Goal: Information Seeking & Learning: Understand process/instructions

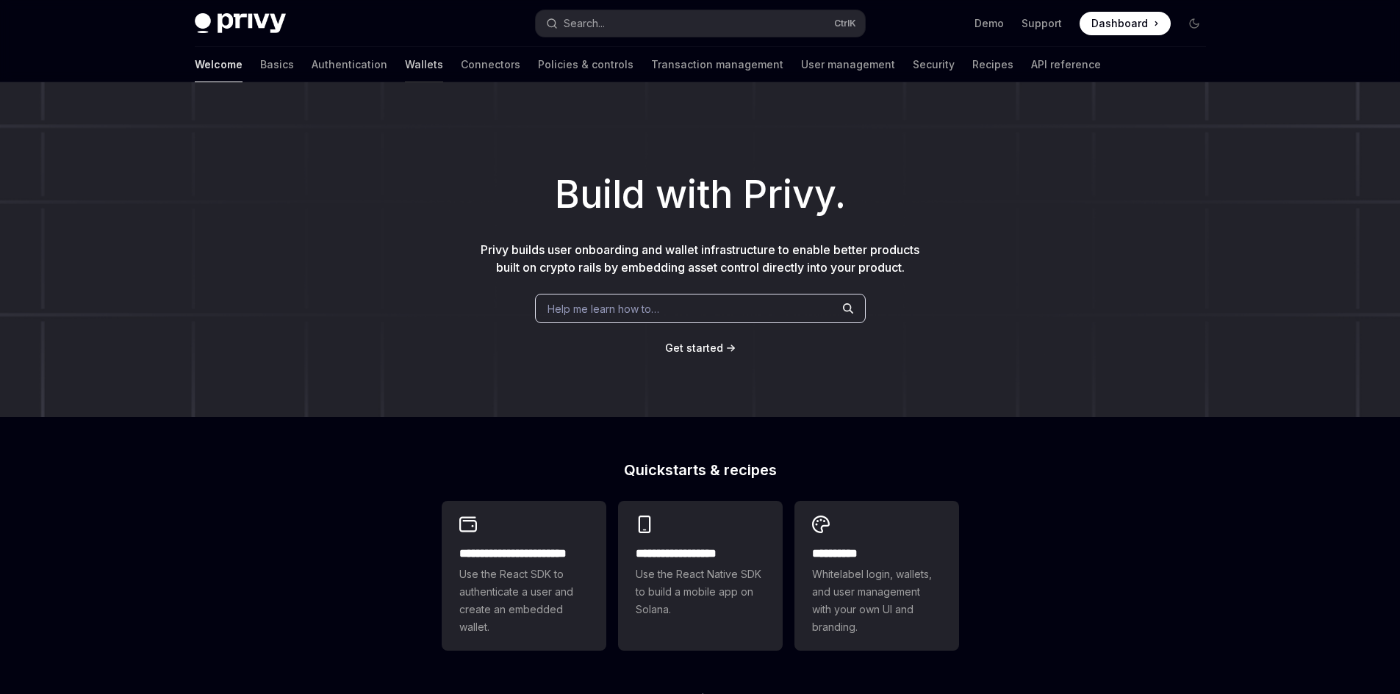
click at [405, 57] on link "Wallets" at bounding box center [424, 64] width 38 height 35
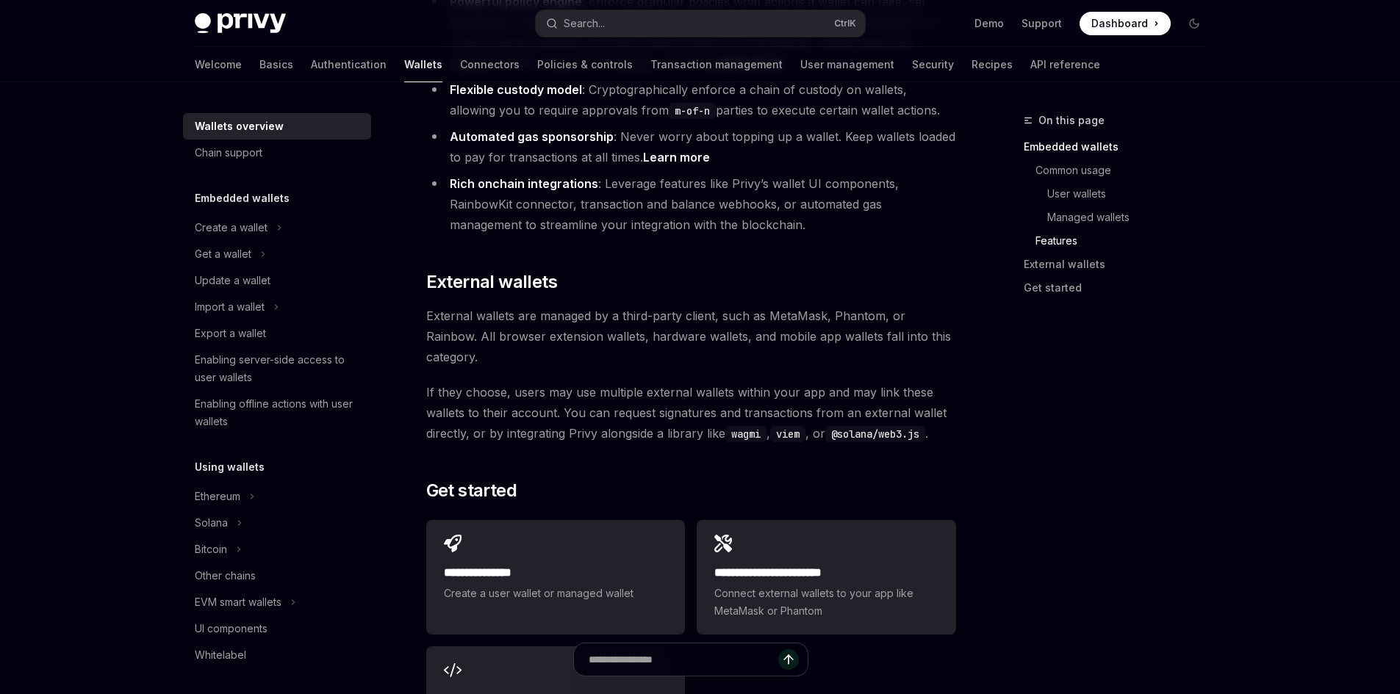
scroll to position [2057, 0]
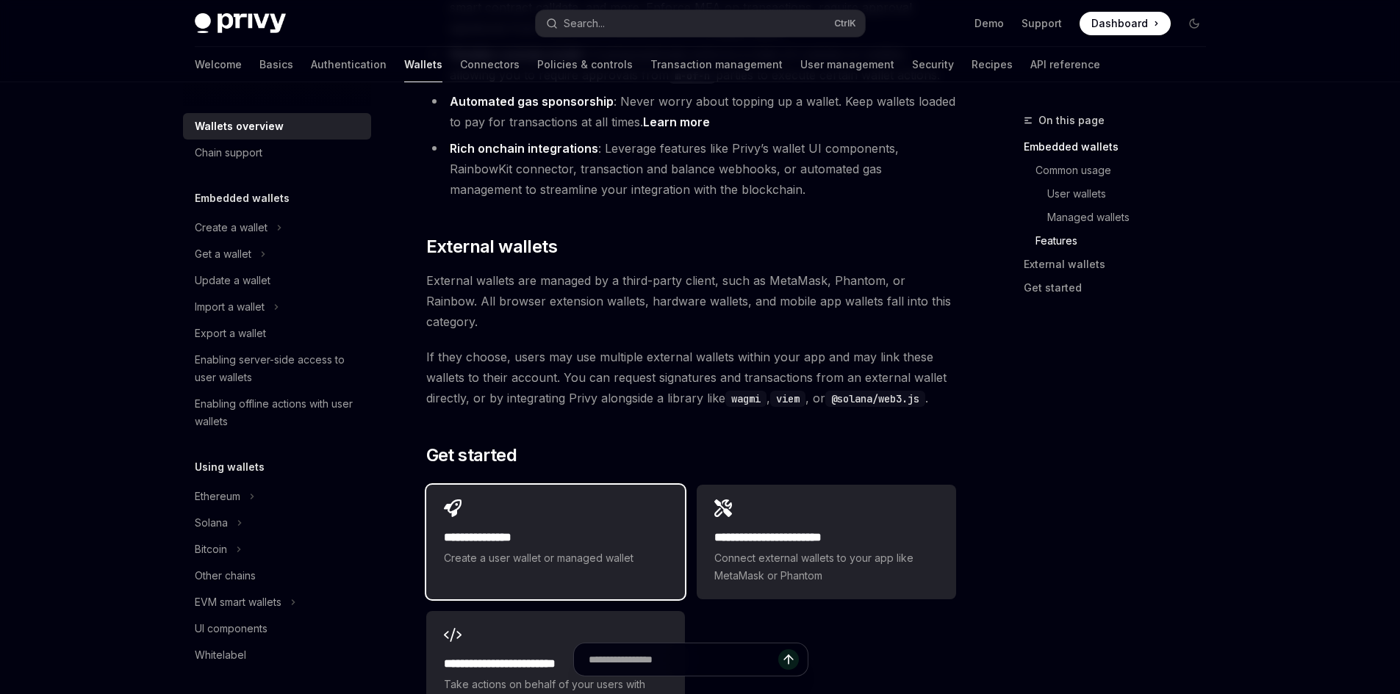
click at [564, 485] on div "**********" at bounding box center [555, 533] width 259 height 97
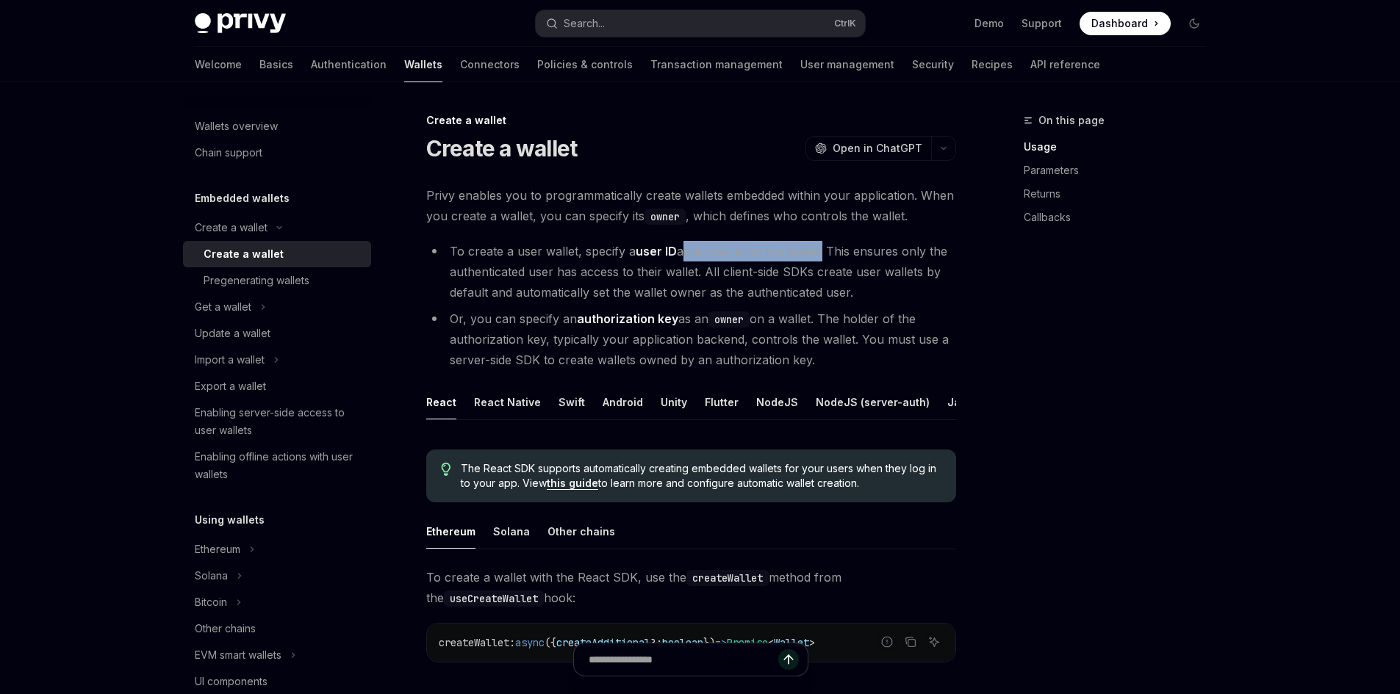
drag, startPoint x: 679, startPoint y: 250, endPoint x: 818, endPoint y: 259, distance: 139.9
click at [818, 259] on li "To create a user wallet, specify a user ID as an owner of the wallet. This ensu…" at bounding box center [691, 272] width 530 height 62
click at [834, 251] on li "To create a user wallet, specify a user ID as an owner of the wallet. This ensu…" at bounding box center [691, 272] width 530 height 62
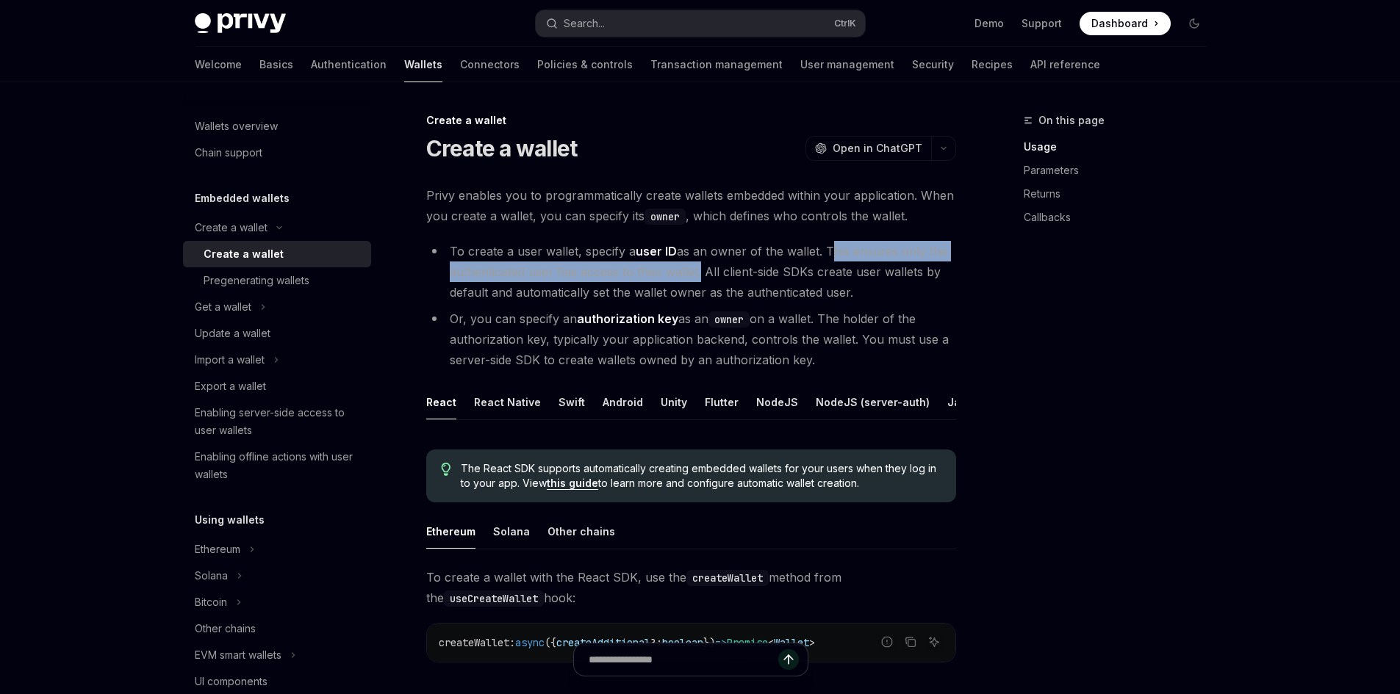
drag, startPoint x: 825, startPoint y: 250, endPoint x: 697, endPoint y: 271, distance: 130.3
click at [697, 271] on li "To create a user wallet, specify a user ID as an owner of the wallet. This ensu…" at bounding box center [691, 272] width 530 height 62
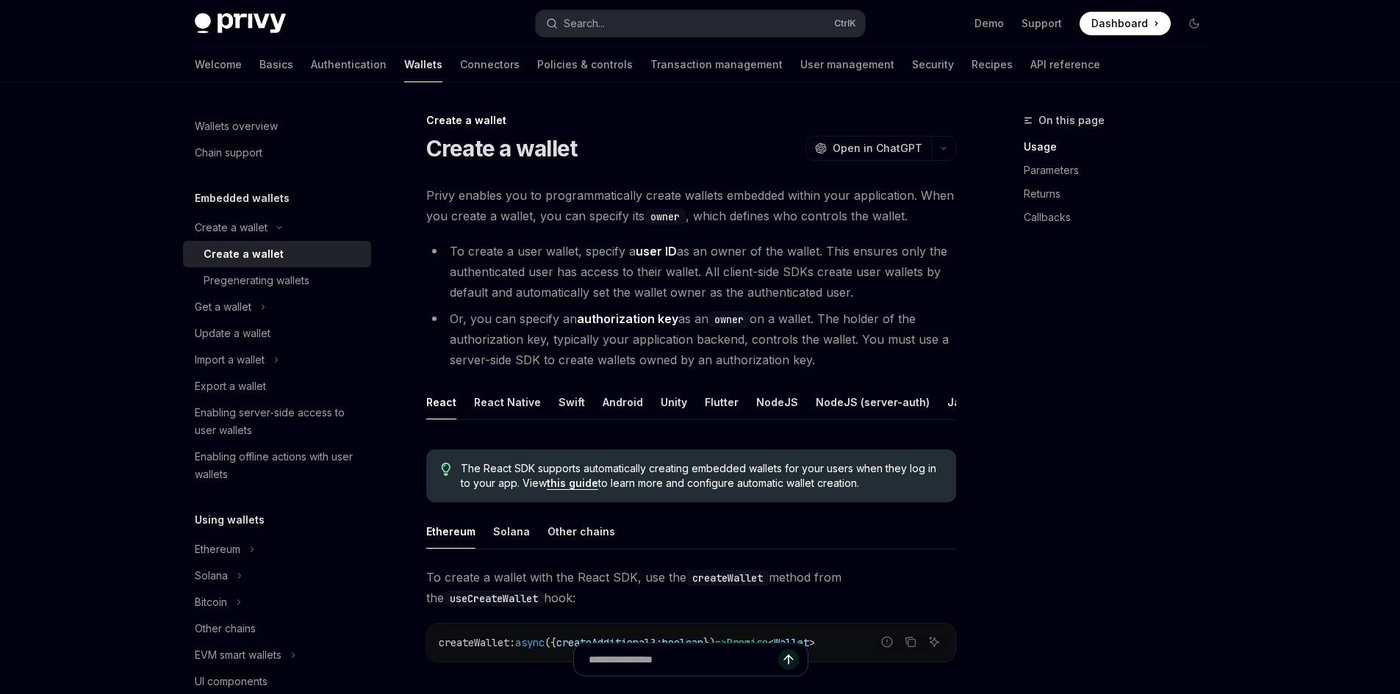
click at [706, 265] on li "To create a user wallet, specify a user ID as an owner of the wallet. This ensu…" at bounding box center [691, 272] width 530 height 62
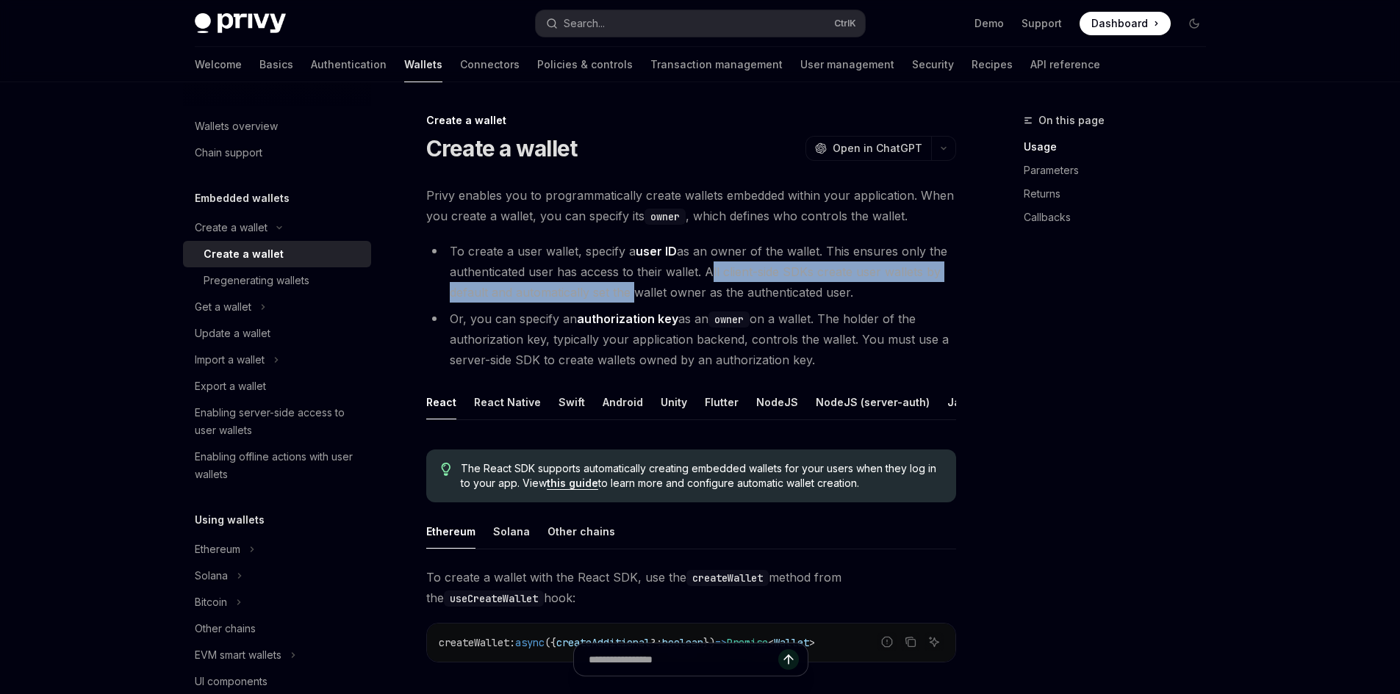
drag, startPoint x: 706, startPoint y: 265, endPoint x: 627, endPoint y: 294, distance: 84.4
click at [627, 294] on li "To create a user wallet, specify a user ID as an owner of the wallet. This ensu…" at bounding box center [691, 272] width 530 height 62
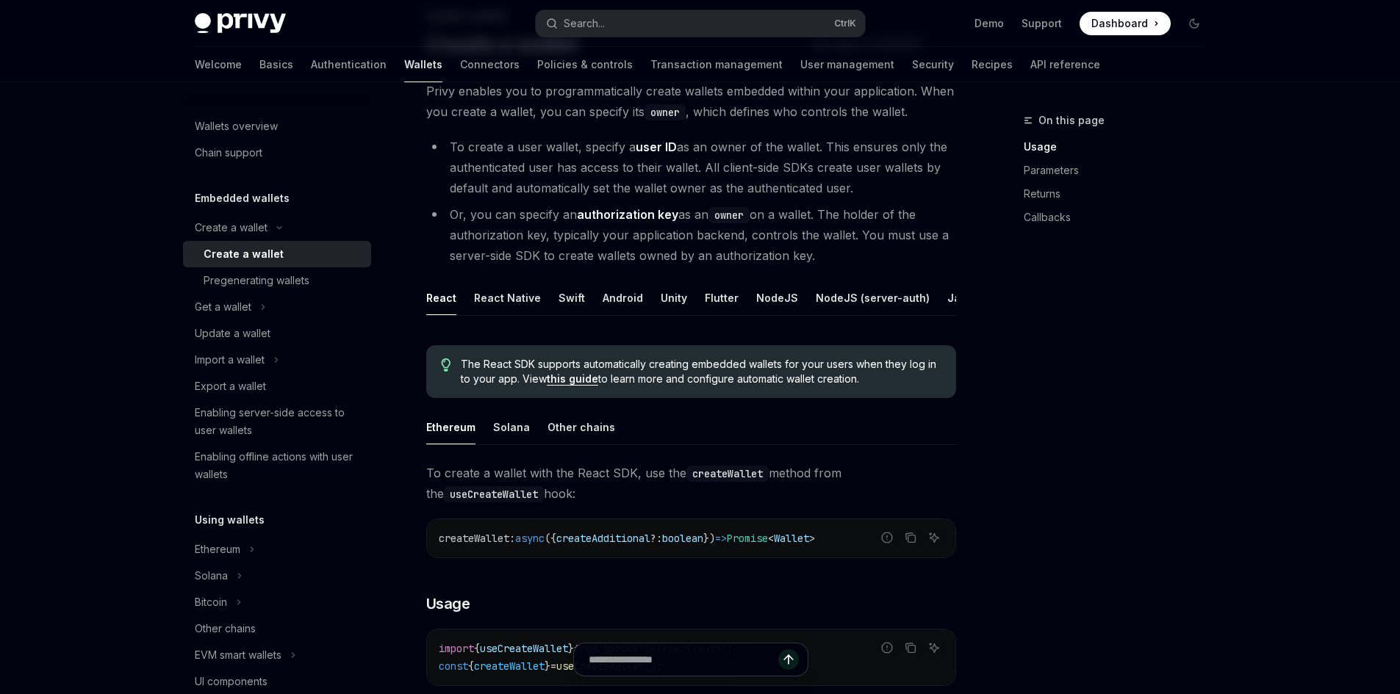
scroll to position [147, 0]
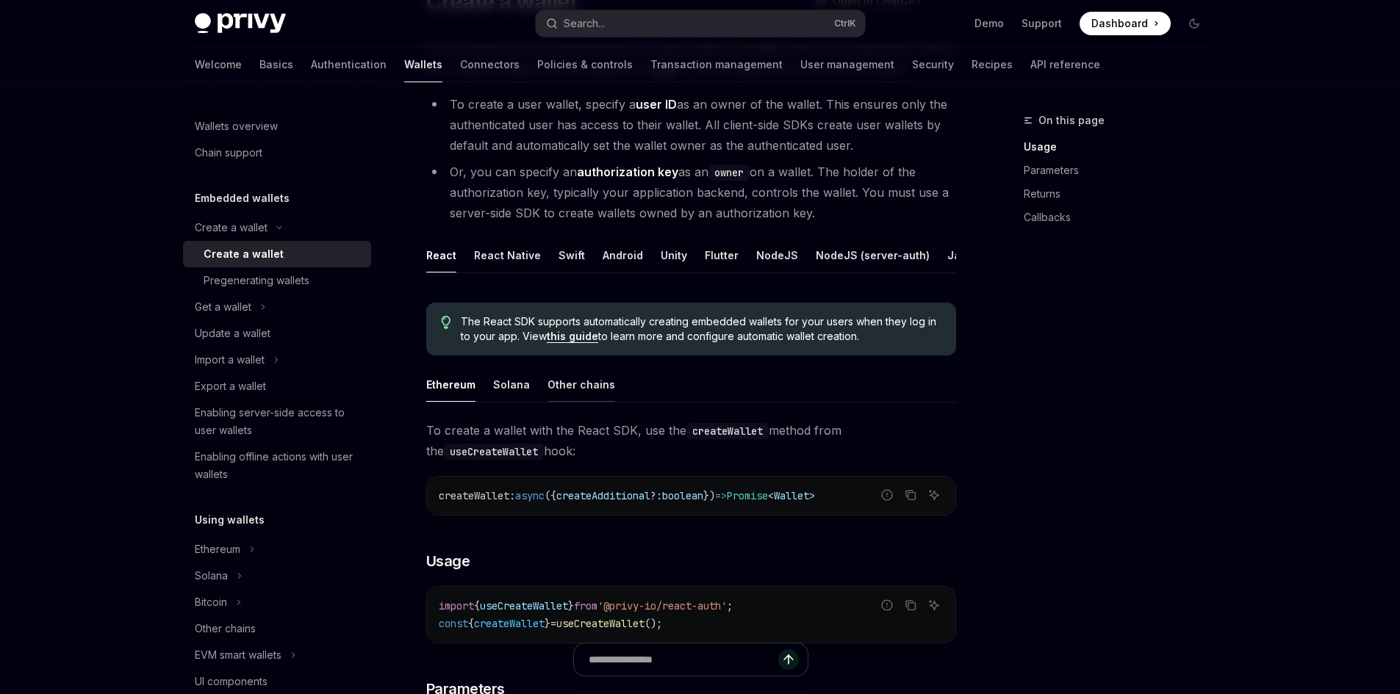
click at [556, 398] on div "Other chains" at bounding box center [581, 384] width 68 height 35
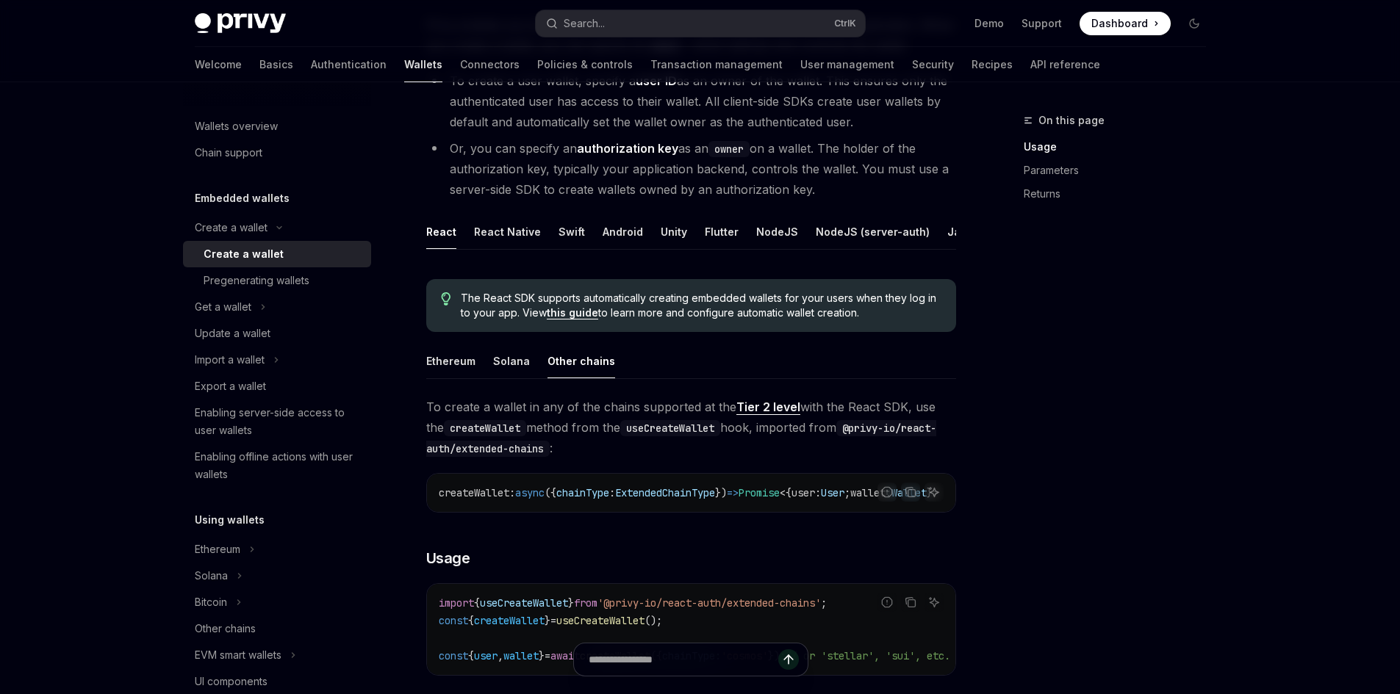
scroll to position [113, 0]
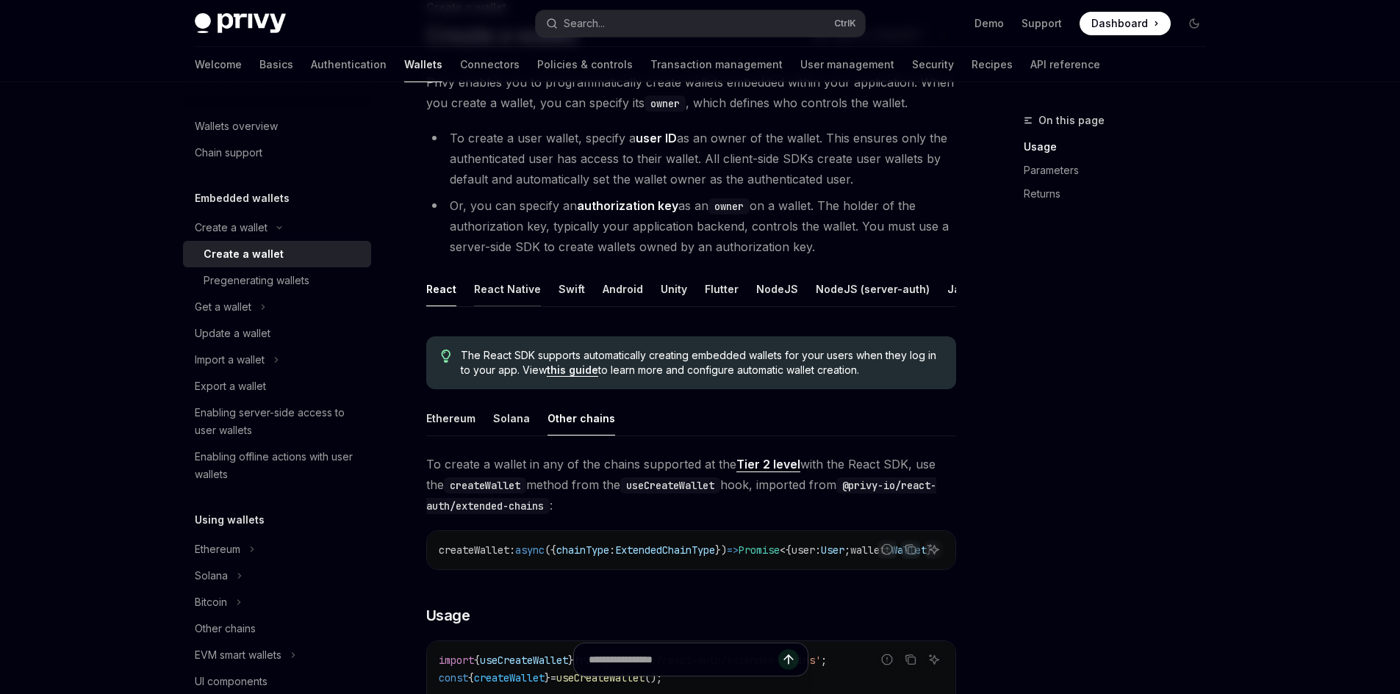
click at [502, 294] on div "React Native" at bounding box center [507, 289] width 67 height 35
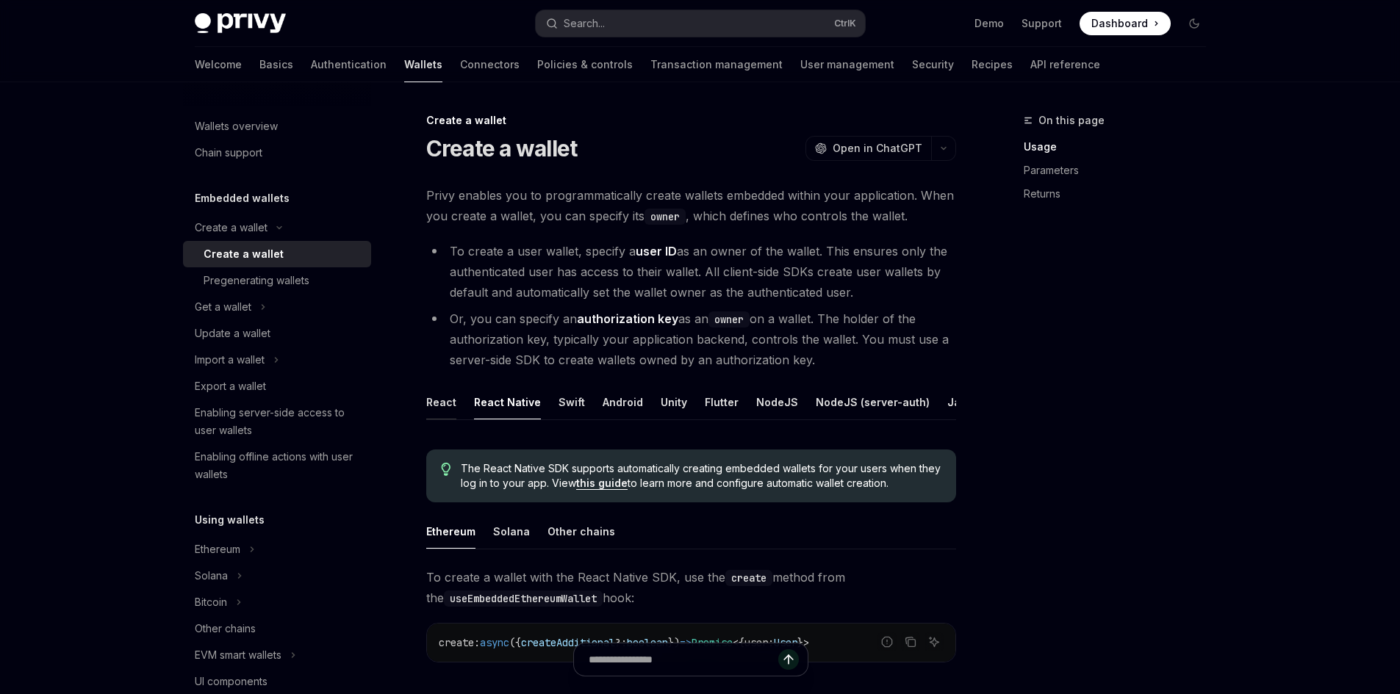
click at [440, 408] on div "React" at bounding box center [441, 402] width 30 height 35
click at [766, 395] on div "NodeJS" at bounding box center [777, 402] width 42 height 35
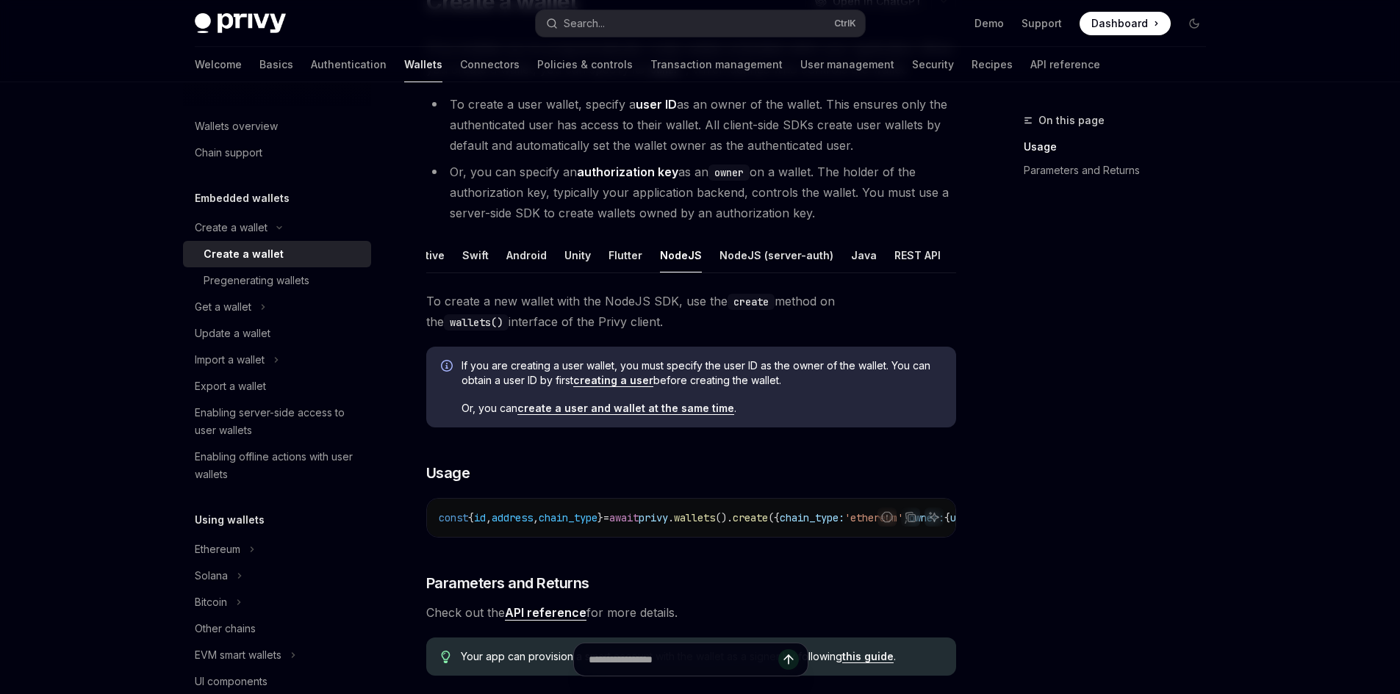
scroll to position [0, 100]
click at [898, 256] on div "REST API" at bounding box center [914, 255] width 46 height 35
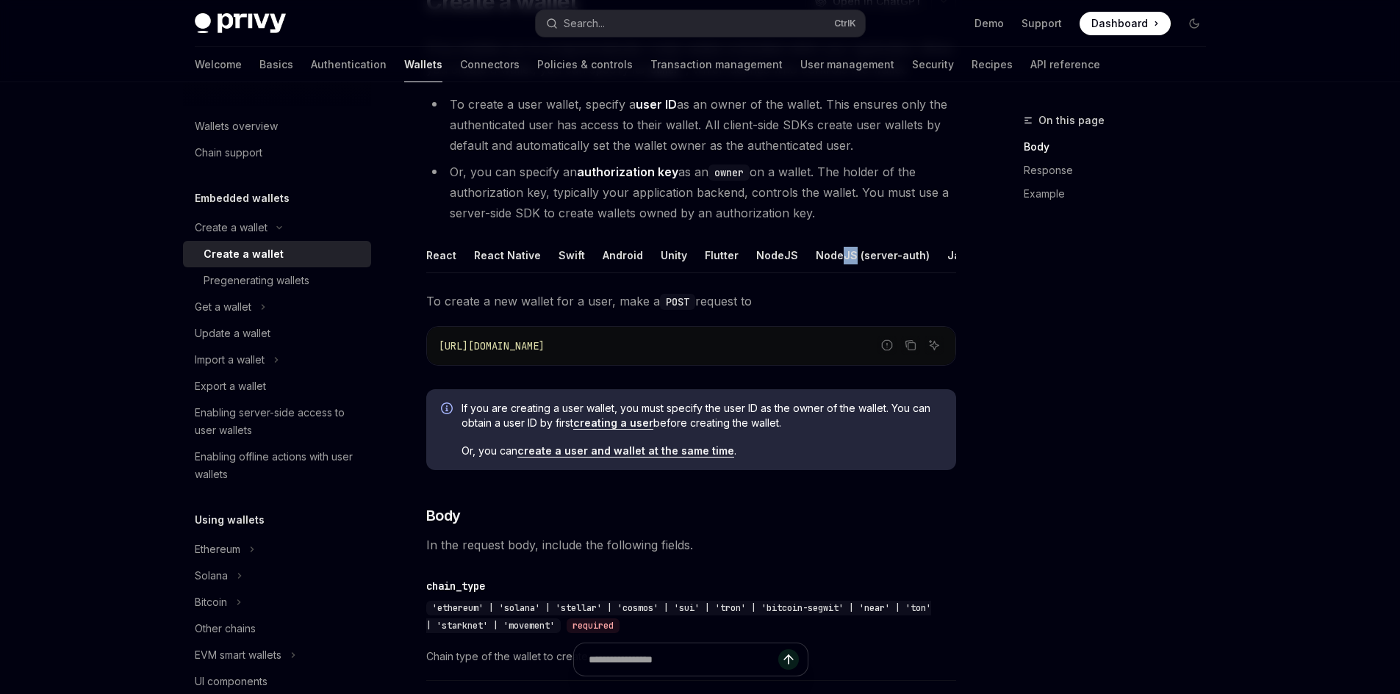
drag, startPoint x: 841, startPoint y: 270, endPoint x: 828, endPoint y: 276, distance: 13.8
click at [828, 273] on ul "React React Native Swift Android Unity Flutter NodeJS NodeJS (server-auth) Java…" at bounding box center [691, 255] width 530 height 35
click at [1046, 295] on div "On this page Body Response Example" at bounding box center [1105, 403] width 223 height 583
click at [818, 273] on ul "React React Native Swift Android Unity Flutter NodeJS NodeJS (server-auth) Java…" at bounding box center [691, 255] width 530 height 35
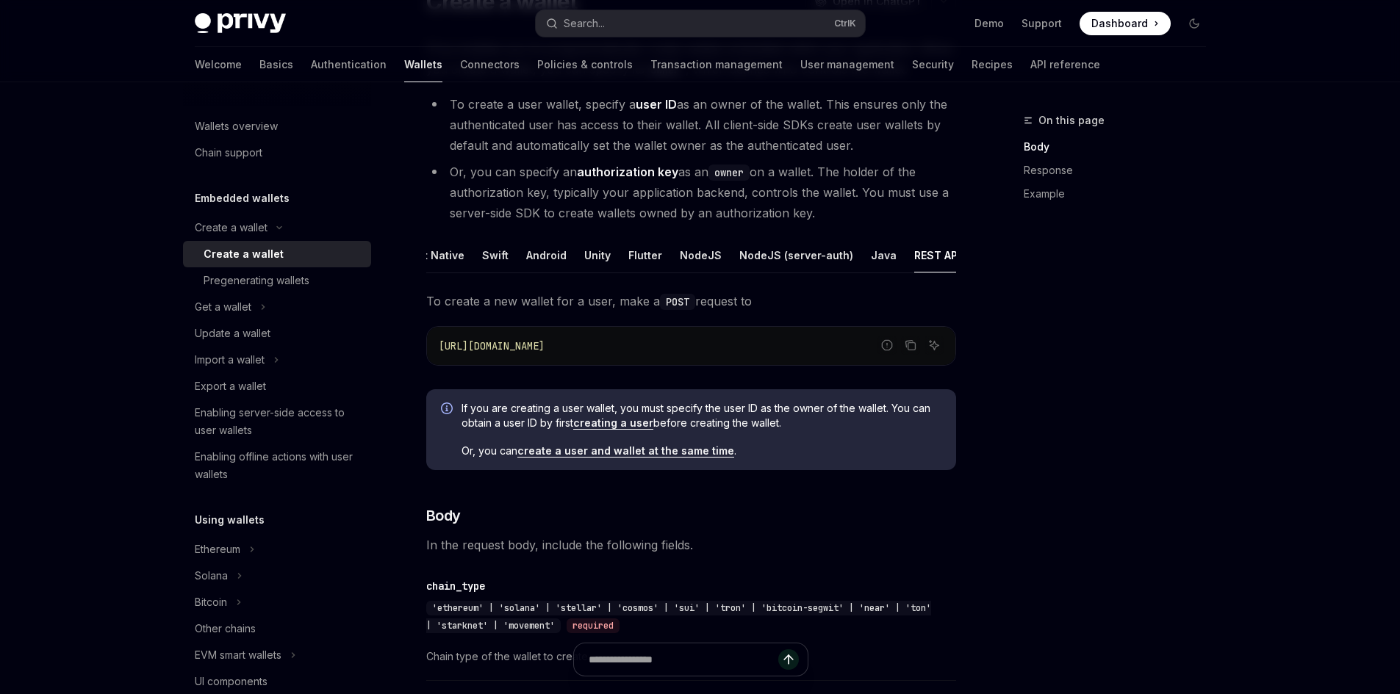
scroll to position [0, 73]
click at [595, 255] on div "Unity" at bounding box center [600, 255] width 26 height 35
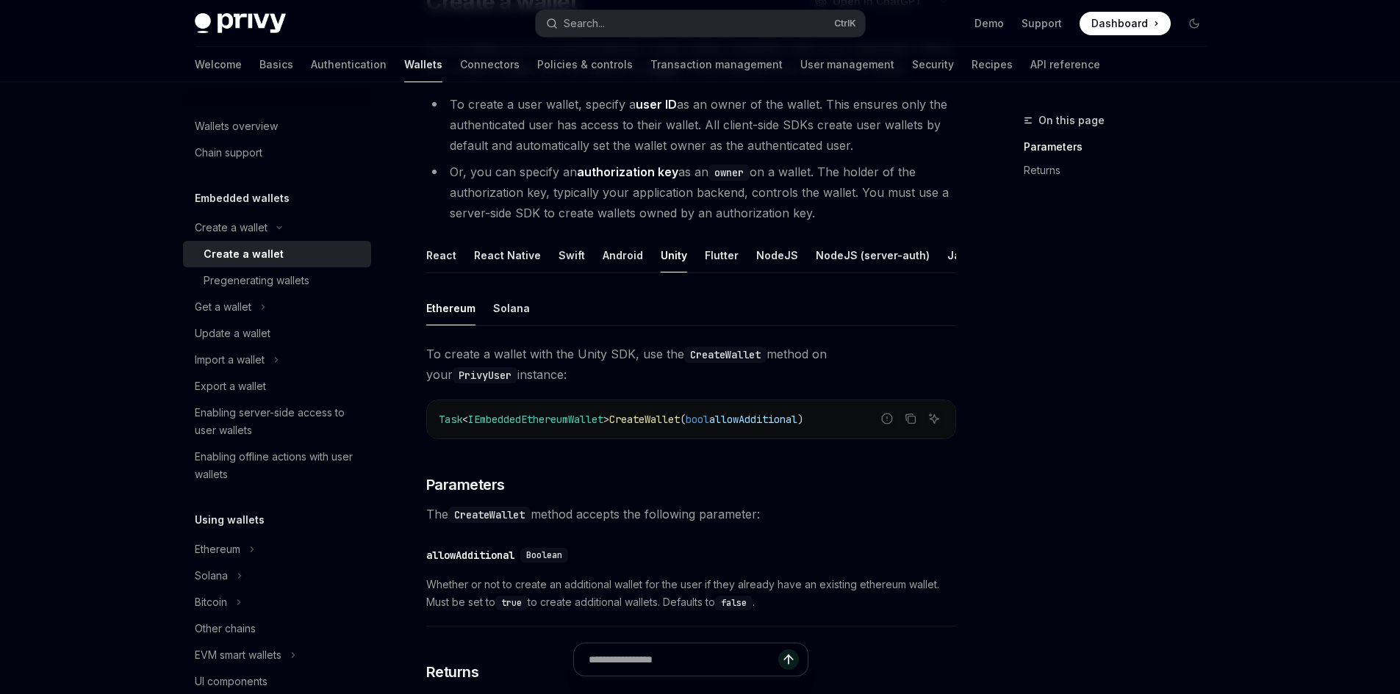
scroll to position [0, 100]
click at [761, 256] on div "NodeJS (server-auth)" at bounding box center [773, 255] width 114 height 35
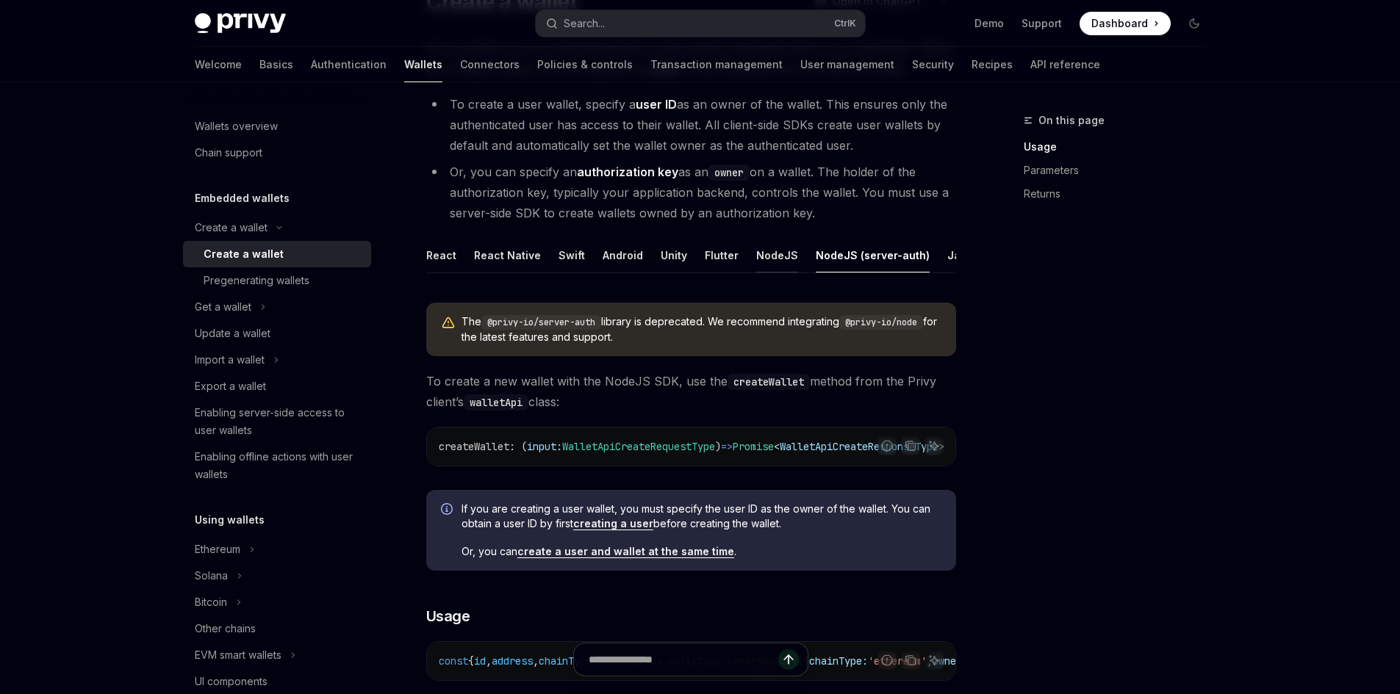
click at [770, 262] on div "NodeJS" at bounding box center [777, 255] width 42 height 35
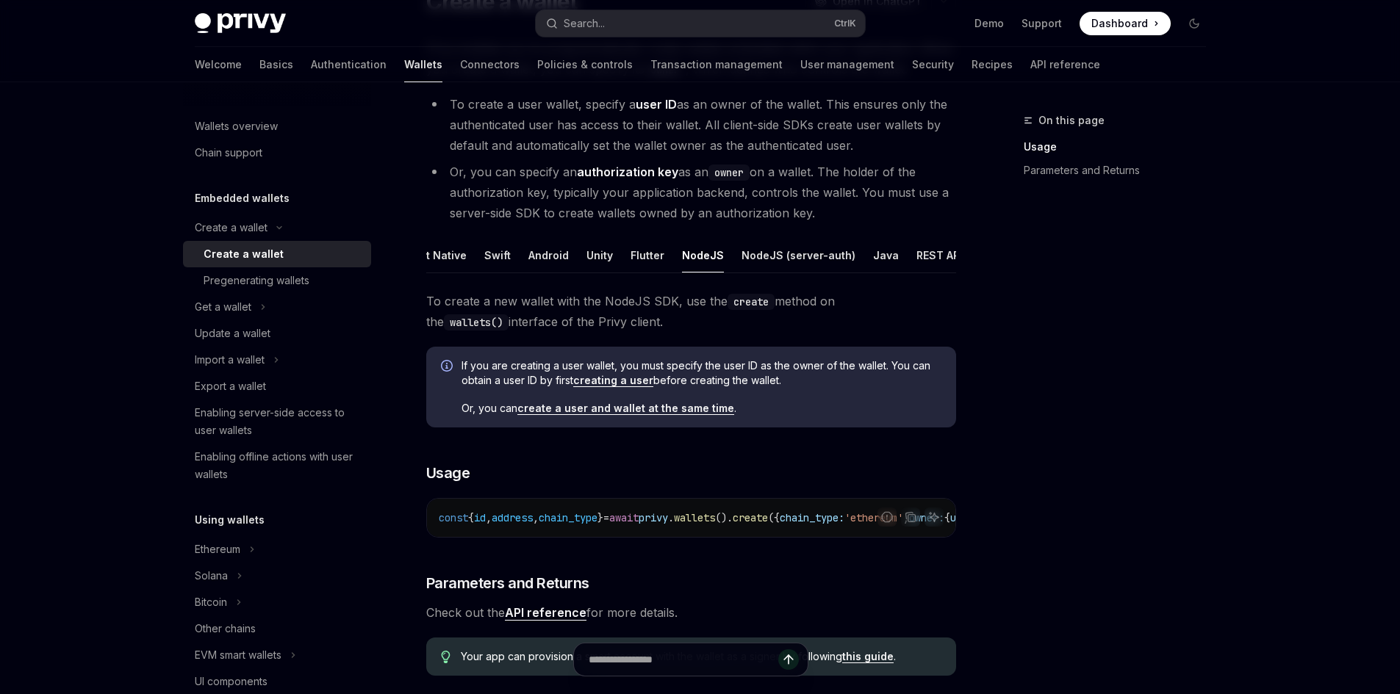
scroll to position [0, 100]
click at [891, 241] on div "REST API" at bounding box center [914, 255] width 46 height 35
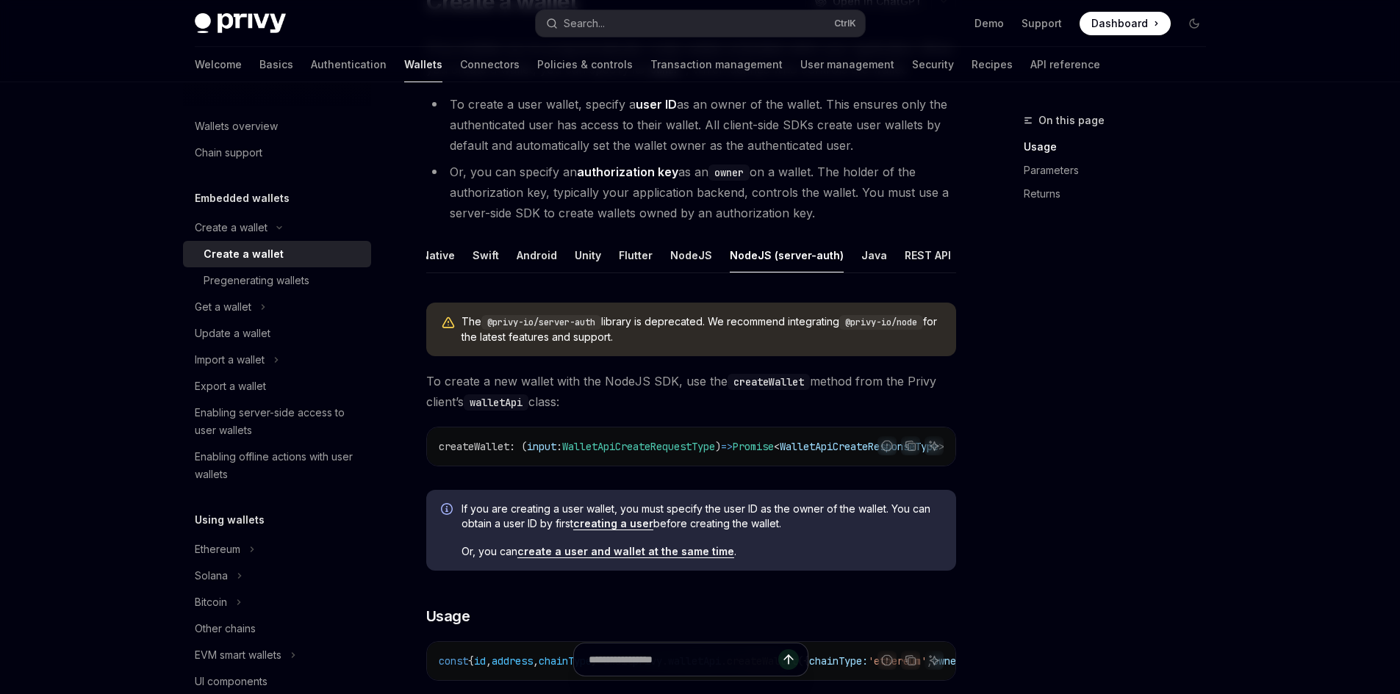
scroll to position [0, 100]
click at [902, 259] on div "REST API" at bounding box center [914, 255] width 46 height 35
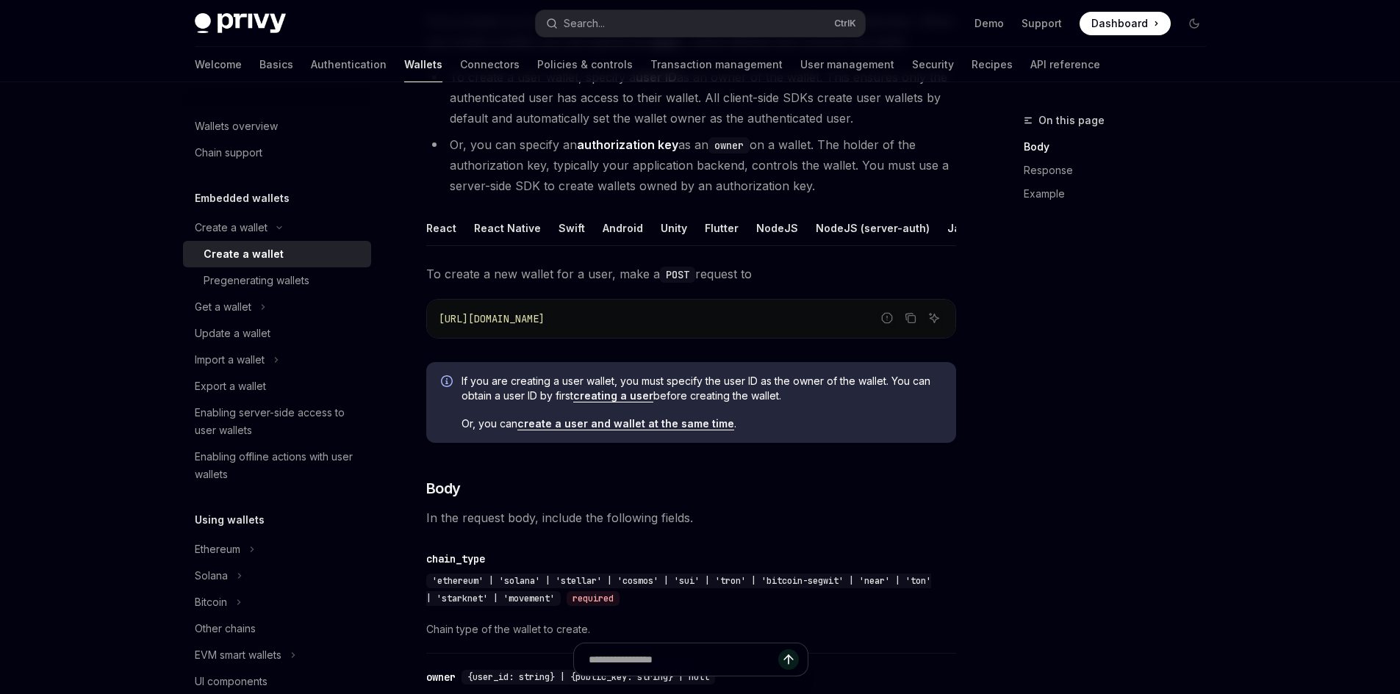
scroll to position [220, 0]
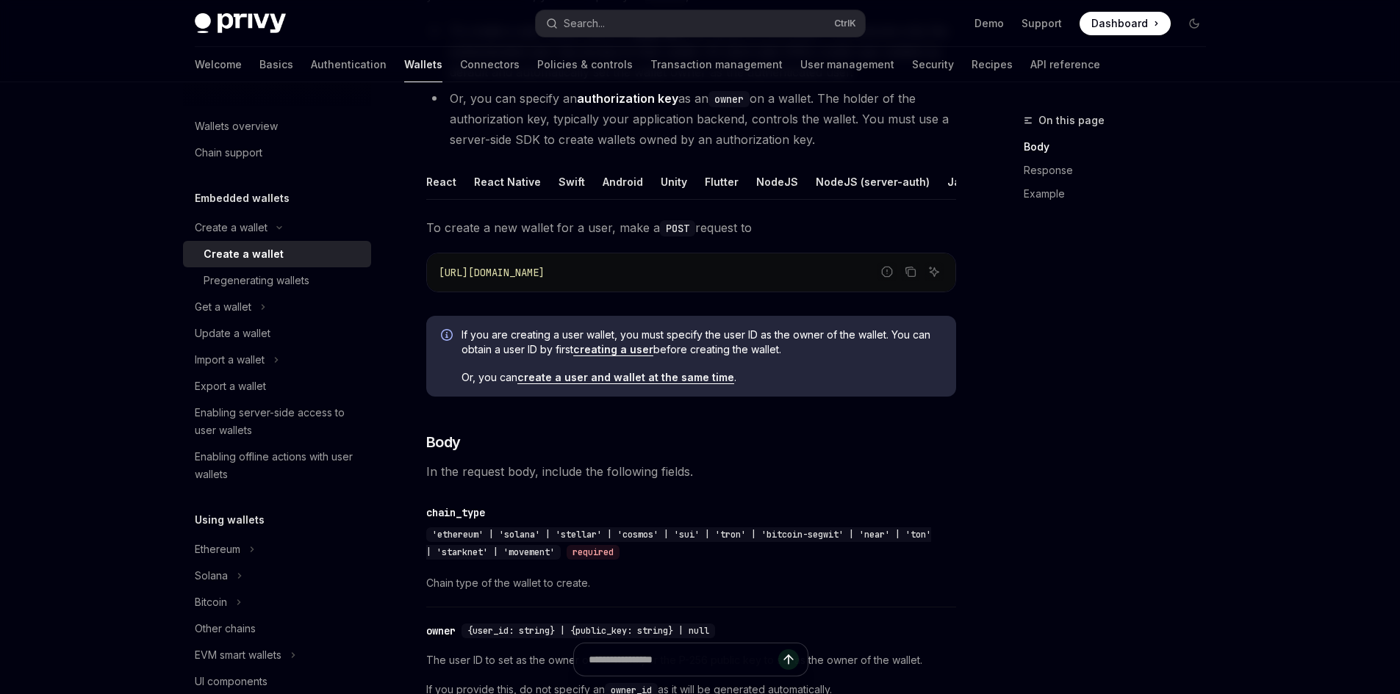
drag, startPoint x: 526, startPoint y: 341, endPoint x: 563, endPoint y: 343, distance: 36.8
click at [530, 342] on span "If you are creating a user wallet, you must specify the user ID as the owner of…" at bounding box center [701, 342] width 480 height 29
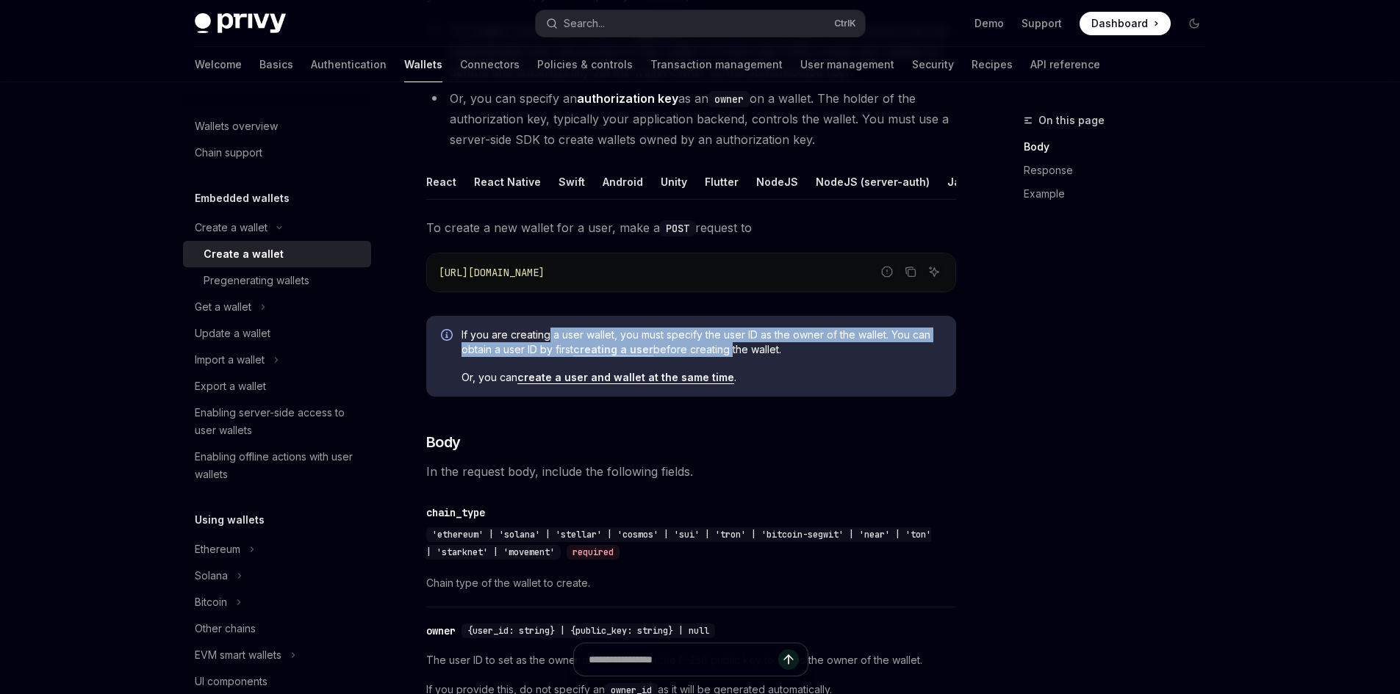
drag, startPoint x: 563, startPoint y: 343, endPoint x: 729, endPoint y: 367, distance: 167.7
click at [729, 357] on span "If you are creating a user wallet, you must specify the user ID as the owner of…" at bounding box center [701, 342] width 480 height 29
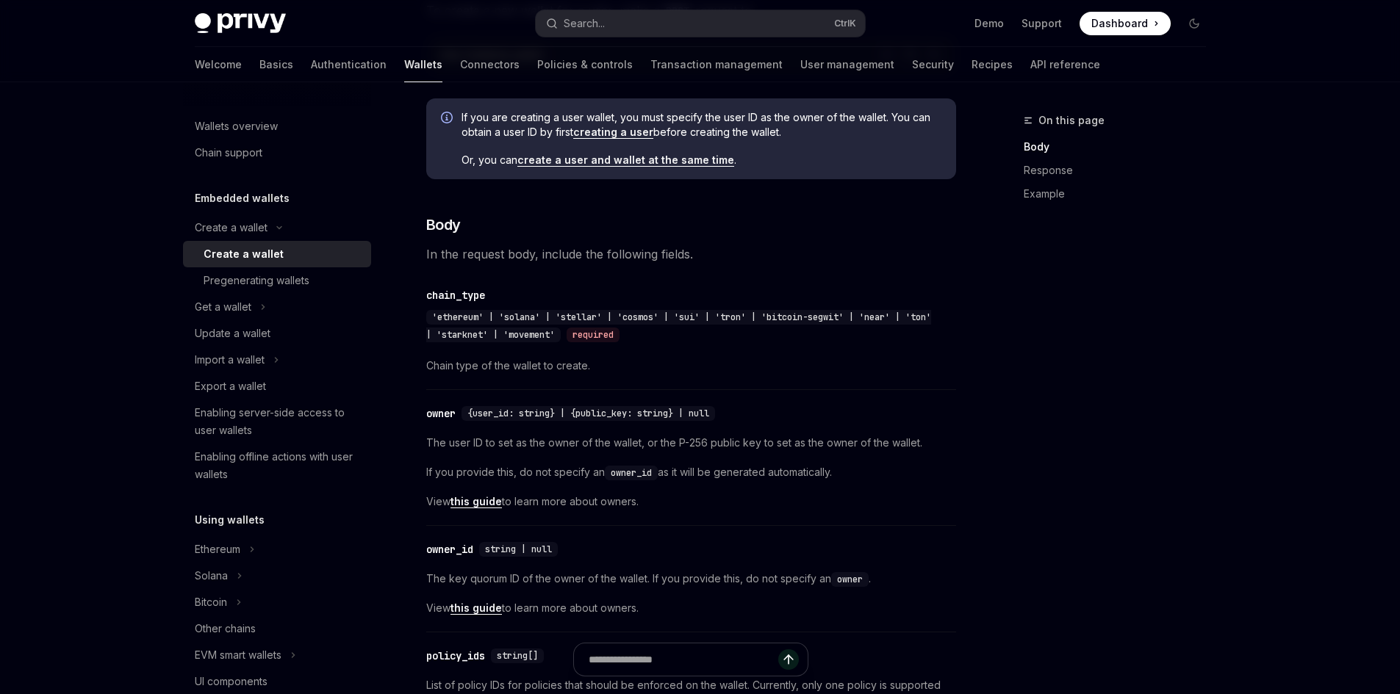
scroll to position [441, 0]
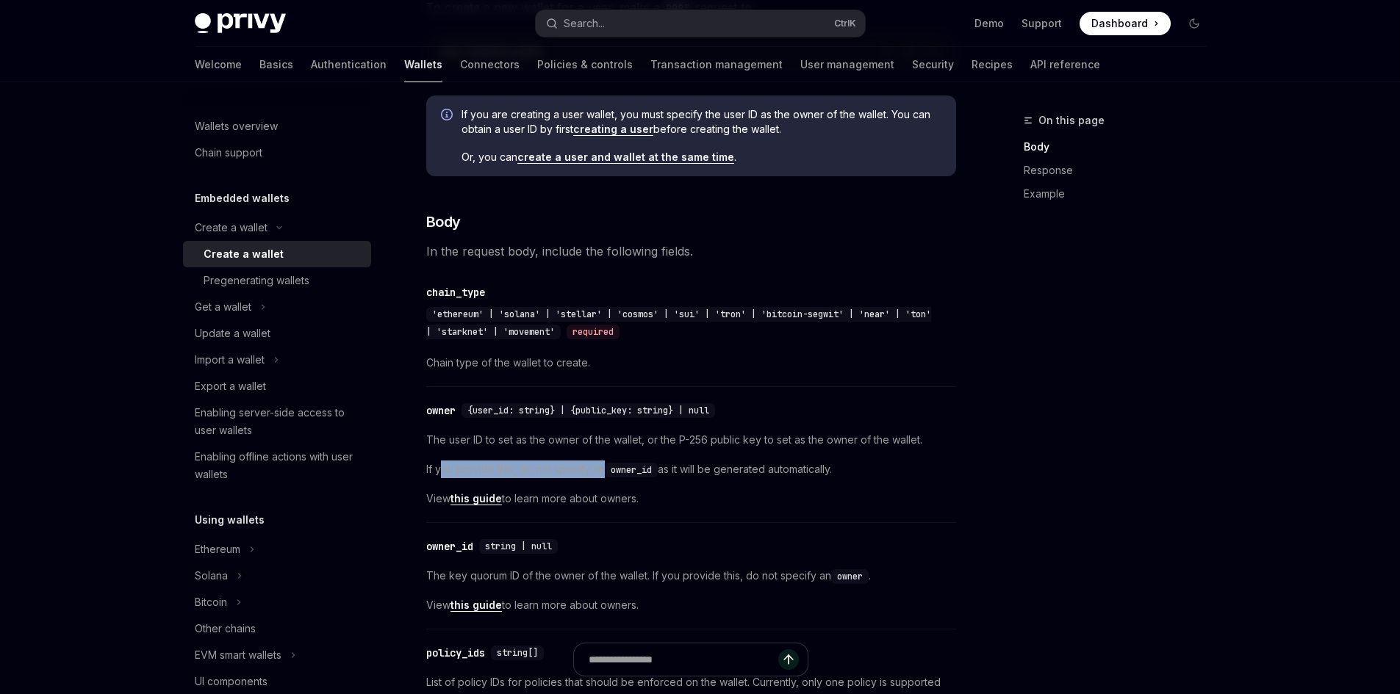
drag, startPoint x: 459, startPoint y: 482, endPoint x: 601, endPoint y: 488, distance: 141.9
click at [601, 478] on span "If you provide this, do not specify an owner_id as it will be generated automat…" at bounding box center [691, 470] width 530 height 18
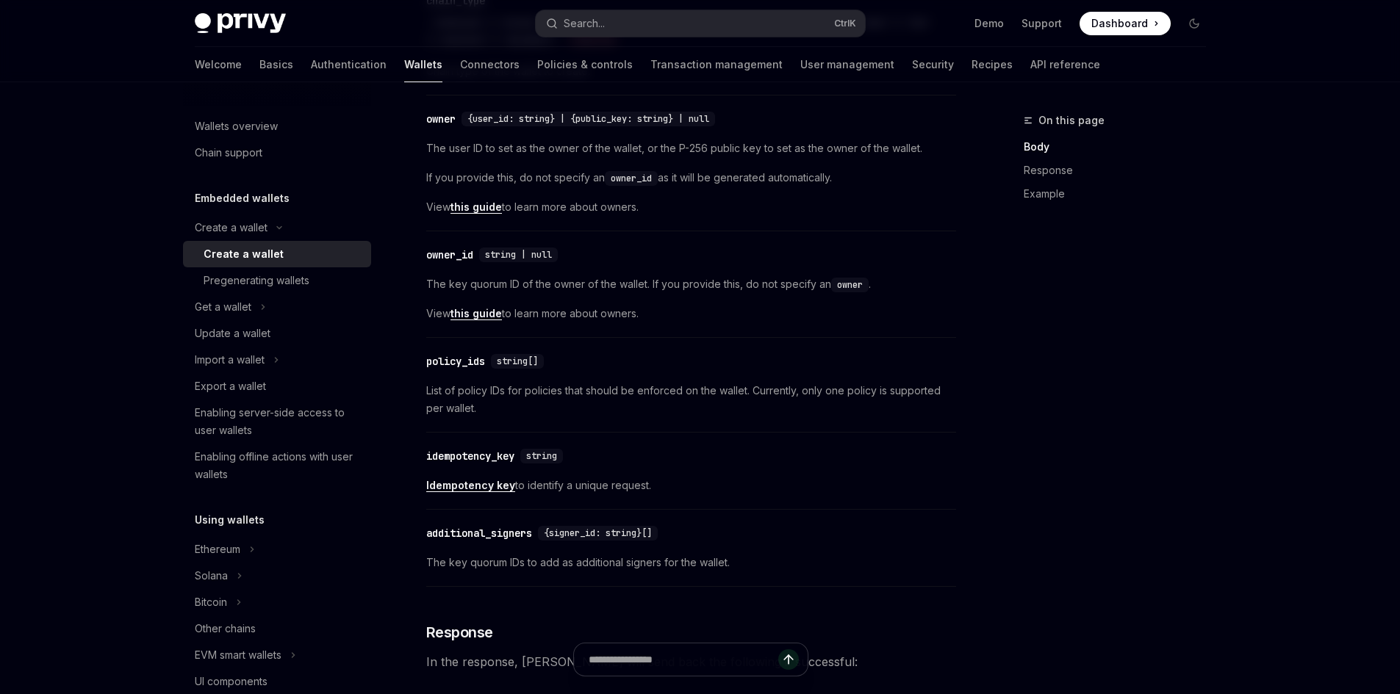
scroll to position [735, 0]
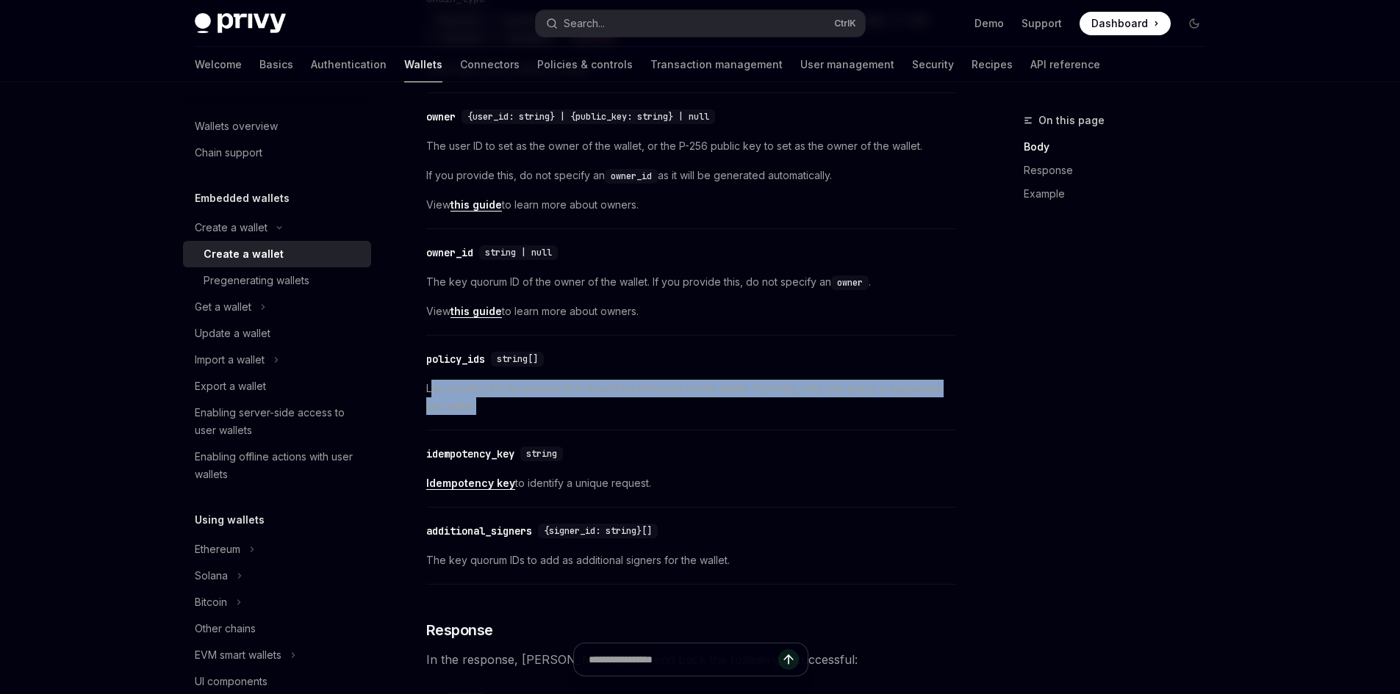
drag, startPoint x: 429, startPoint y: 397, endPoint x: 572, endPoint y: 415, distance: 143.6
click at [572, 415] on span "List of policy IDs for policies that should be enforced on the wallet. Currentl…" at bounding box center [691, 397] width 530 height 35
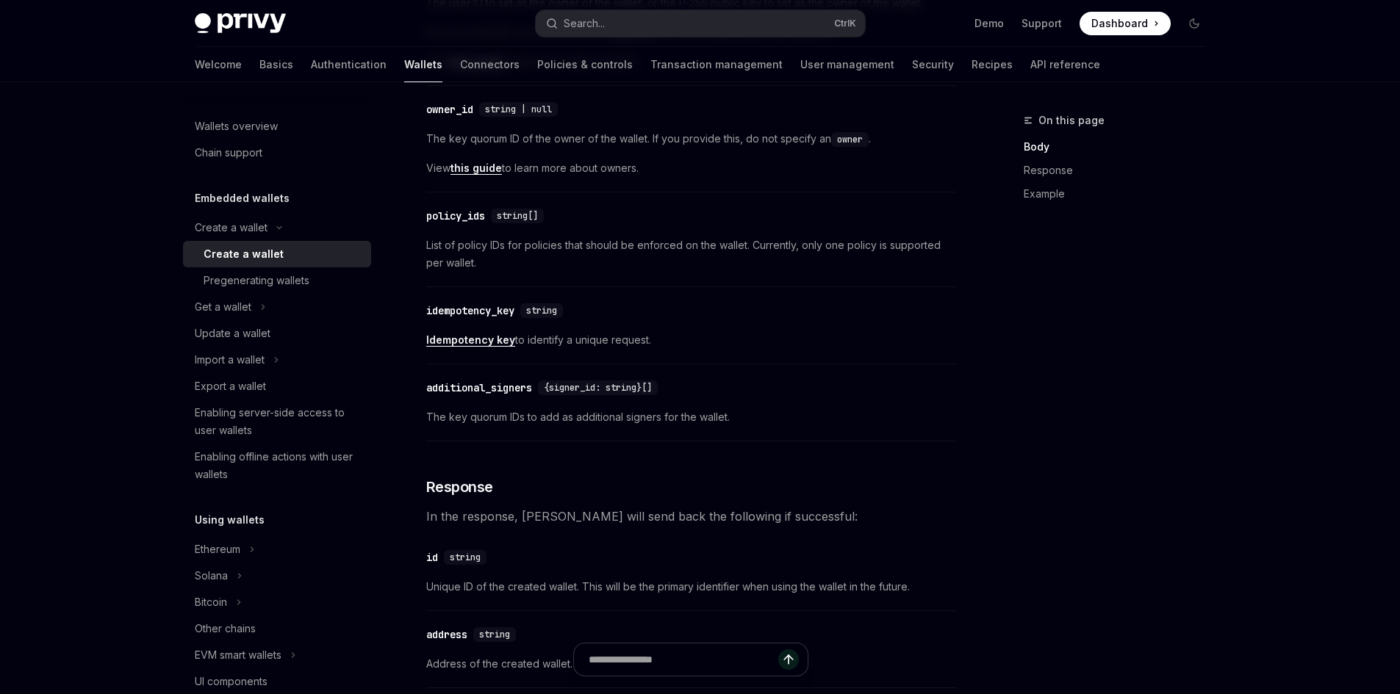
scroll to position [882, 0]
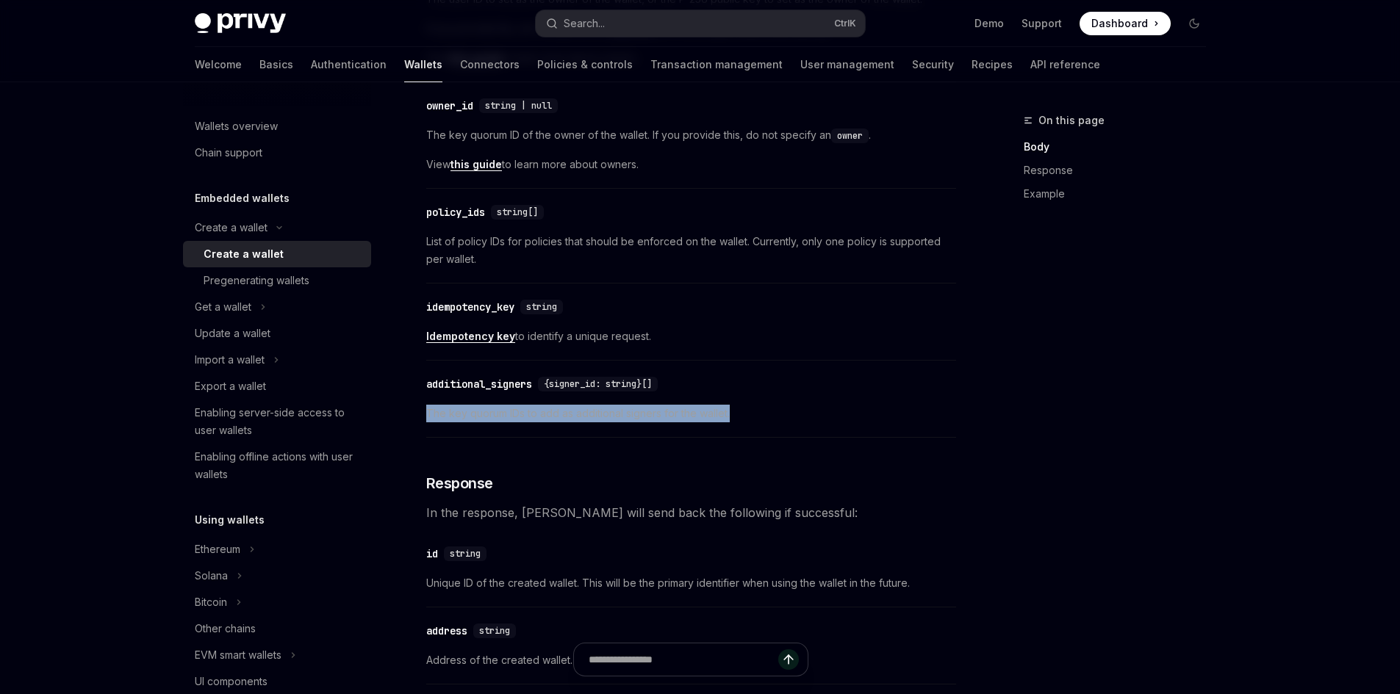
drag, startPoint x: 449, startPoint y: 422, endPoint x: 758, endPoint y: 412, distance: 309.5
click at [758, 412] on div "Create a wallet Create a wallet OpenAI Open in ChatGPT OpenAI Open in ChatGPT P…" at bounding box center [553, 588] width 811 height 2716
click at [758, 412] on div "​ additional_signers {signer_id: string}[] The key quorum IDs to add as additio…" at bounding box center [691, 403] width 530 height 70
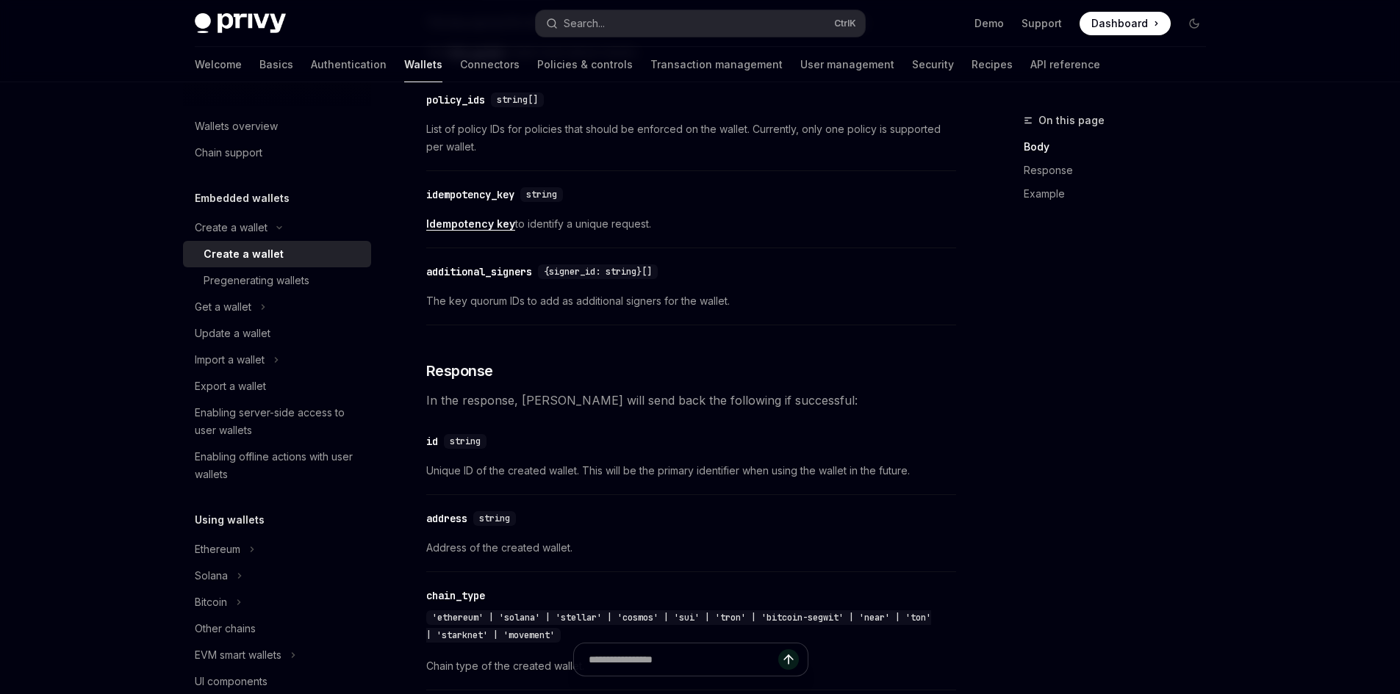
scroll to position [1029, 0]
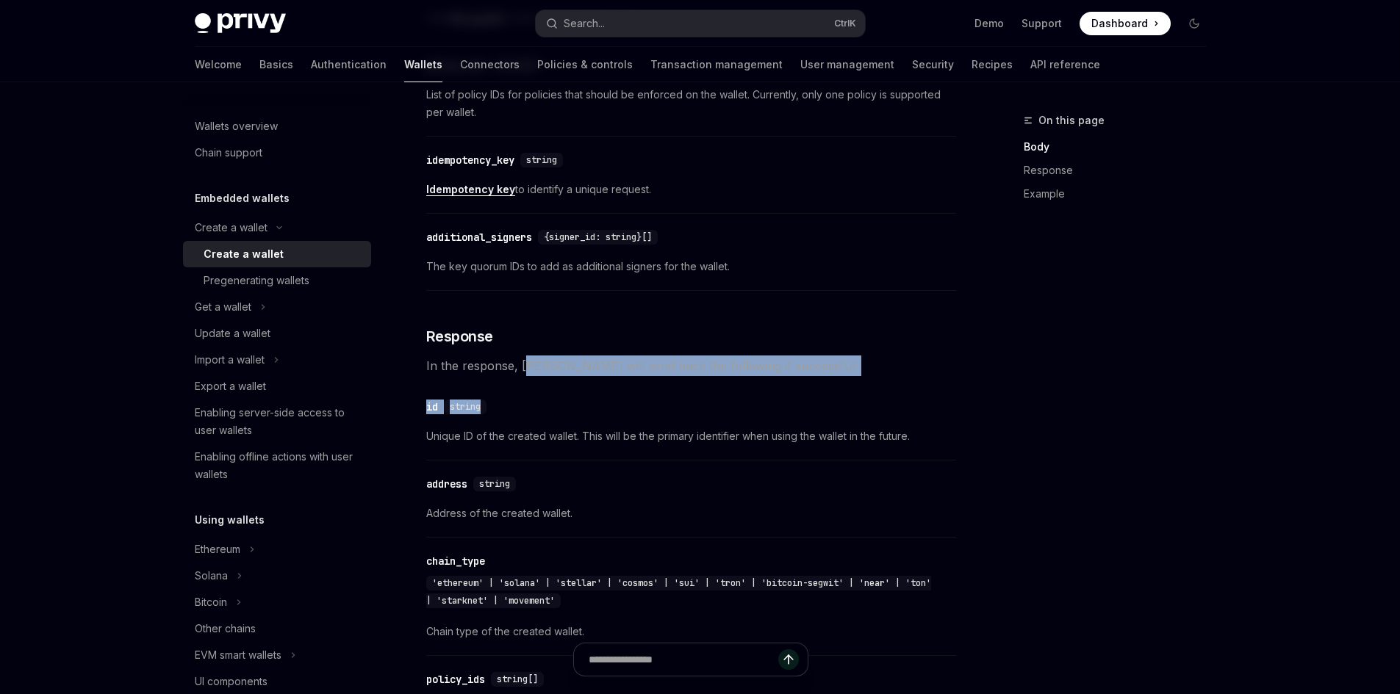
drag, startPoint x: 528, startPoint y: 377, endPoint x: 812, endPoint y: 388, distance: 283.8
click at [812, 388] on div "To create a new wallet for a user, make a POST request to Report incorrect code…" at bounding box center [691, 485] width 530 height 2152
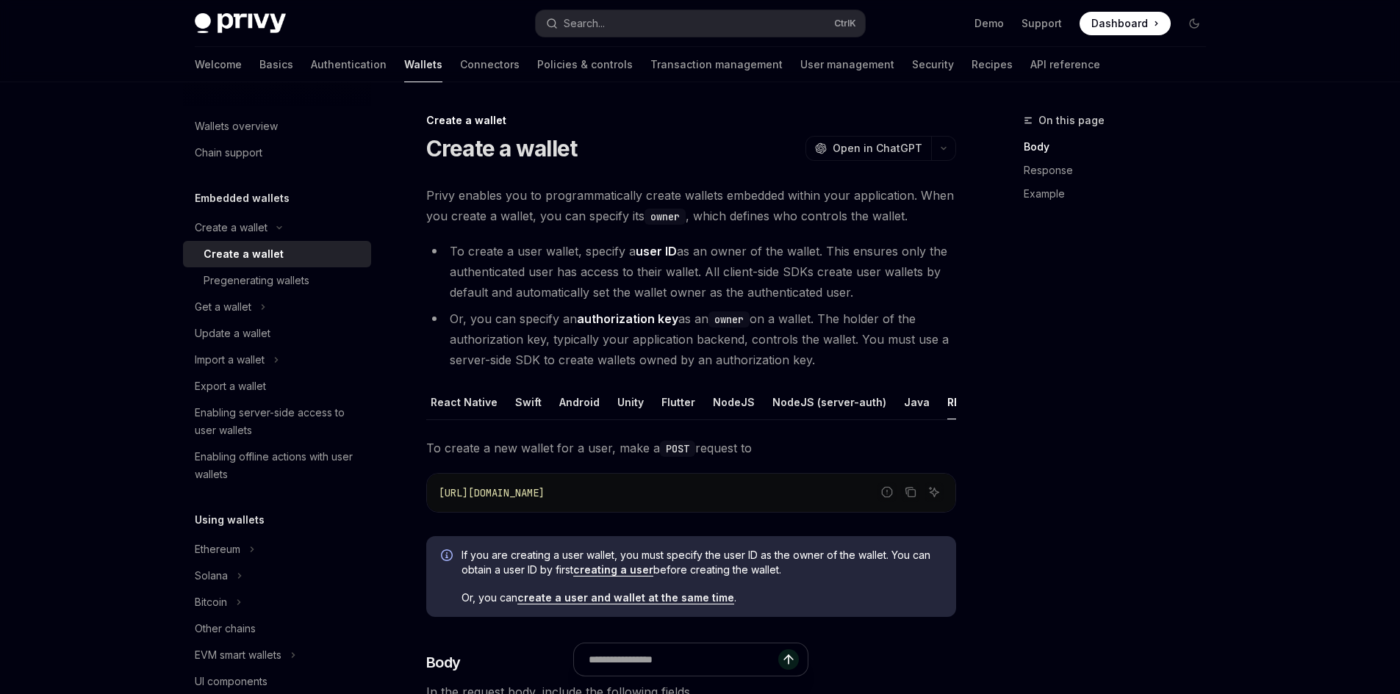
scroll to position [0, 0]
click at [439, 392] on div "React" at bounding box center [441, 402] width 30 height 35
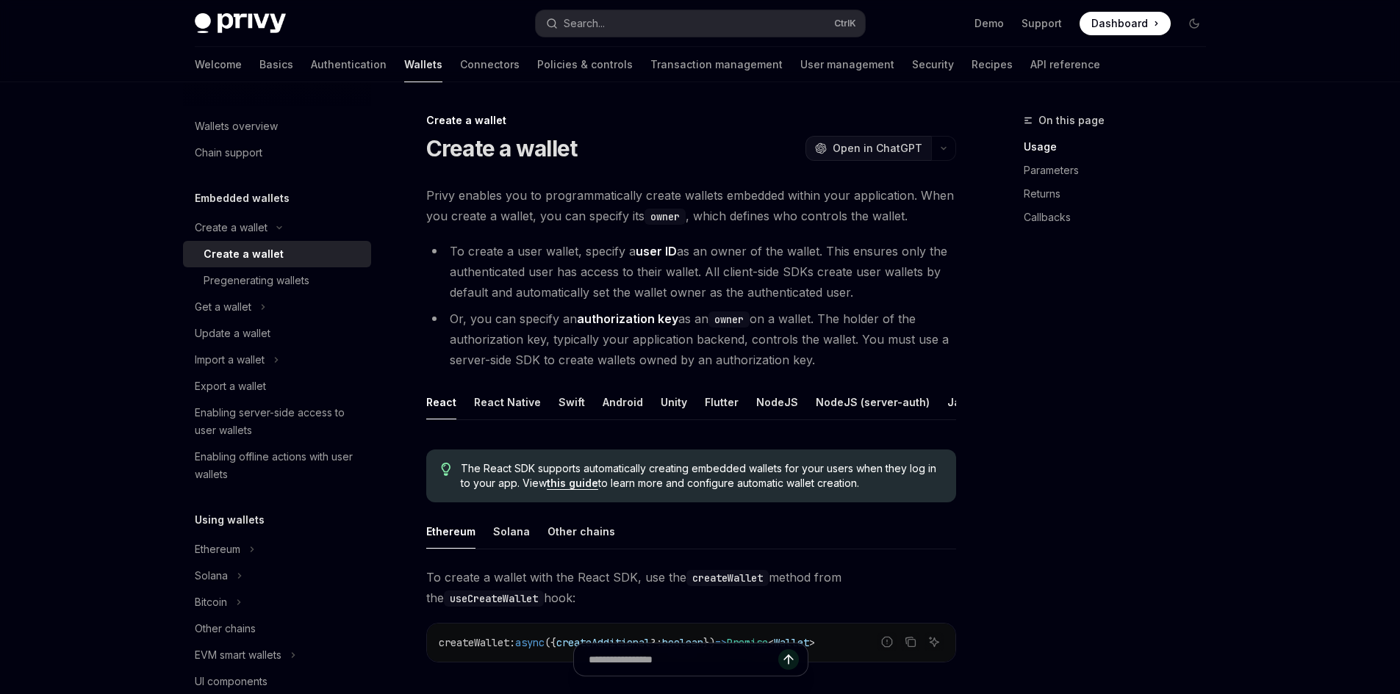
click at [837, 147] on span "Open in ChatGPT" at bounding box center [877, 148] width 90 height 15
click at [949, 151] on button "button" at bounding box center [943, 148] width 25 height 25
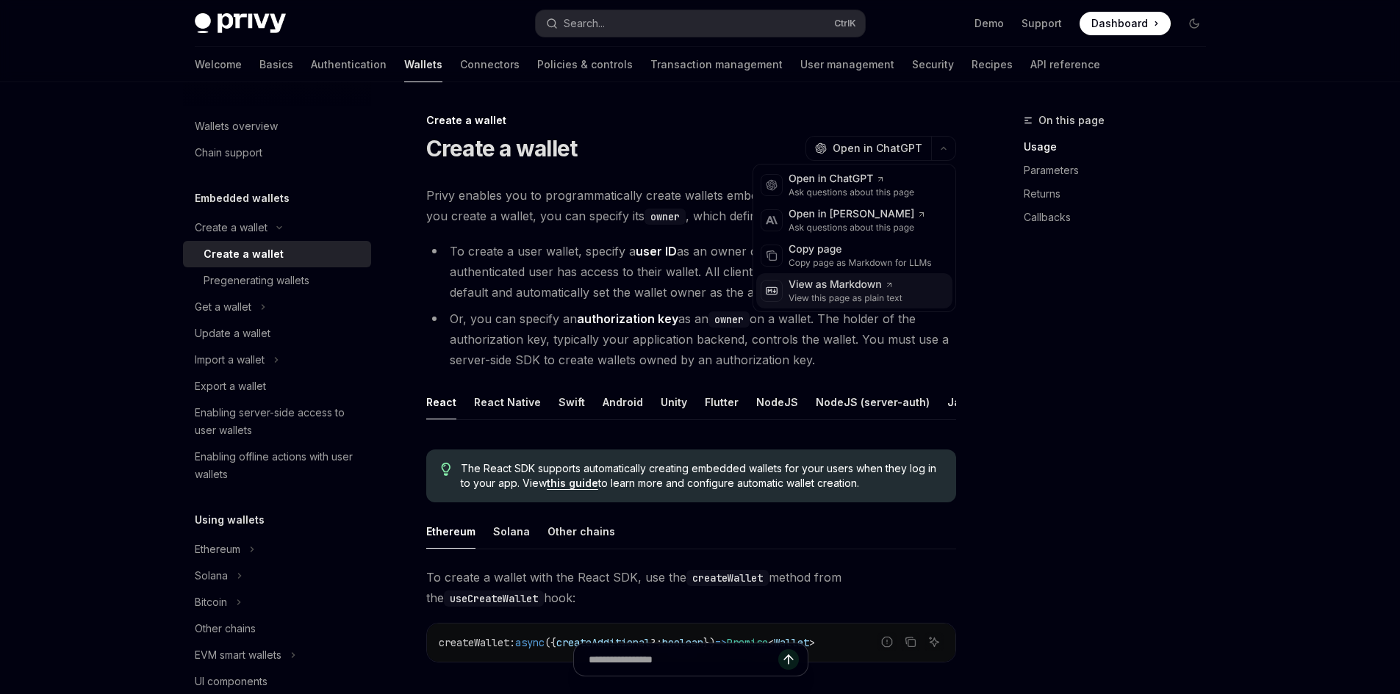
click at [935, 293] on div "View as Markdown View this page as plain text" at bounding box center [854, 290] width 196 height 35
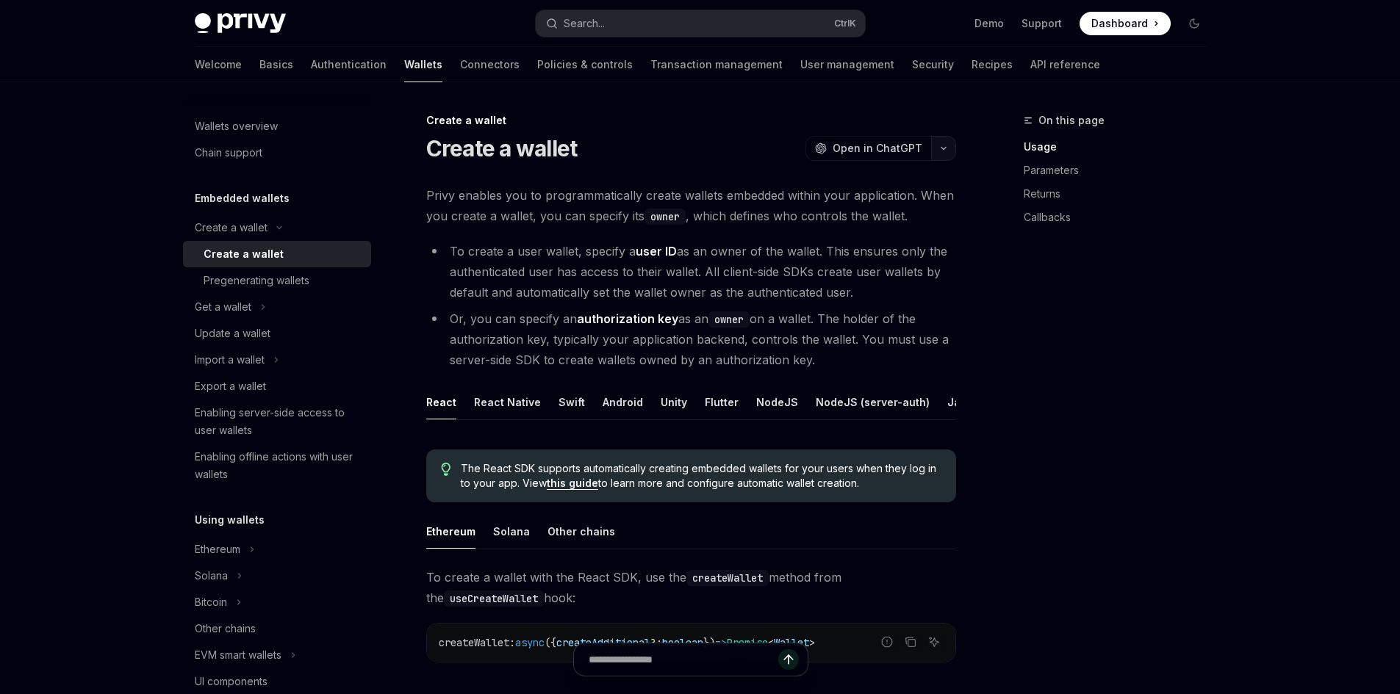
click at [931, 151] on button "button" at bounding box center [943, 148] width 25 height 25
click at [294, 287] on div "Pregenerating wallets" at bounding box center [257, 281] width 106 height 18
type textarea "*"
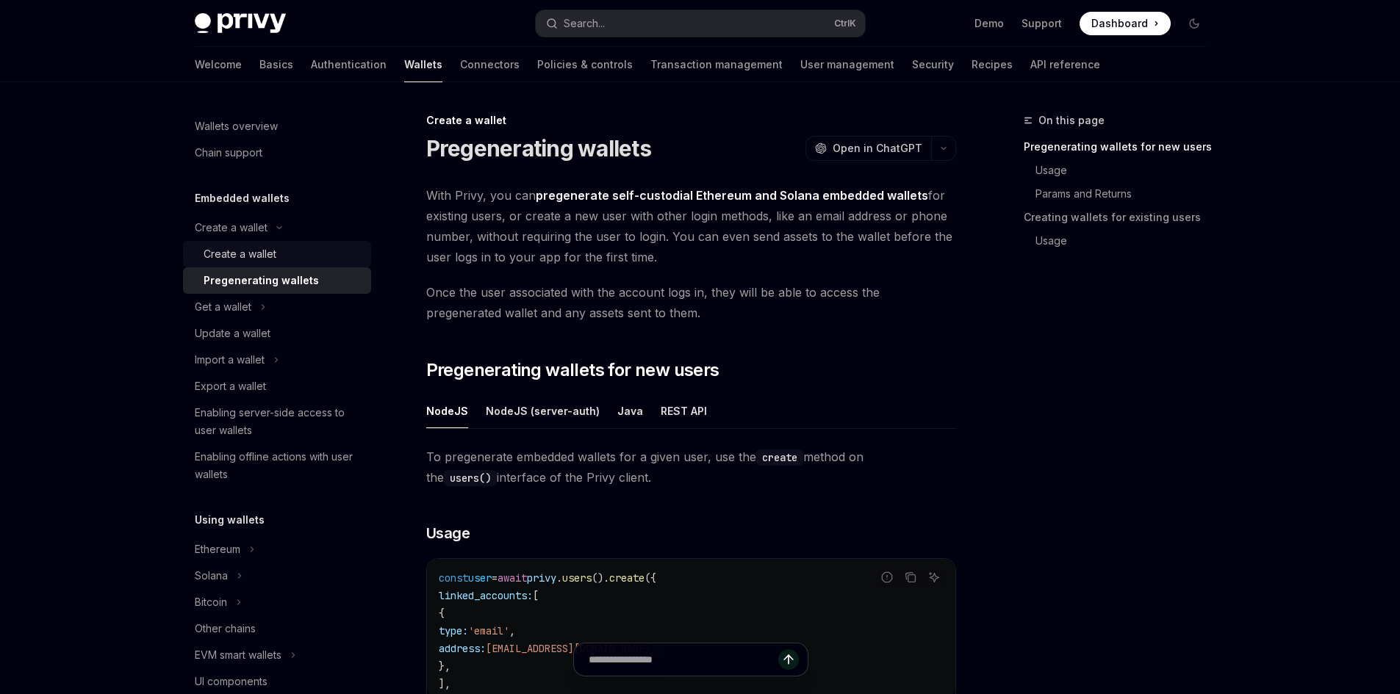
click at [246, 248] on div "Create a wallet" at bounding box center [240, 254] width 73 height 18
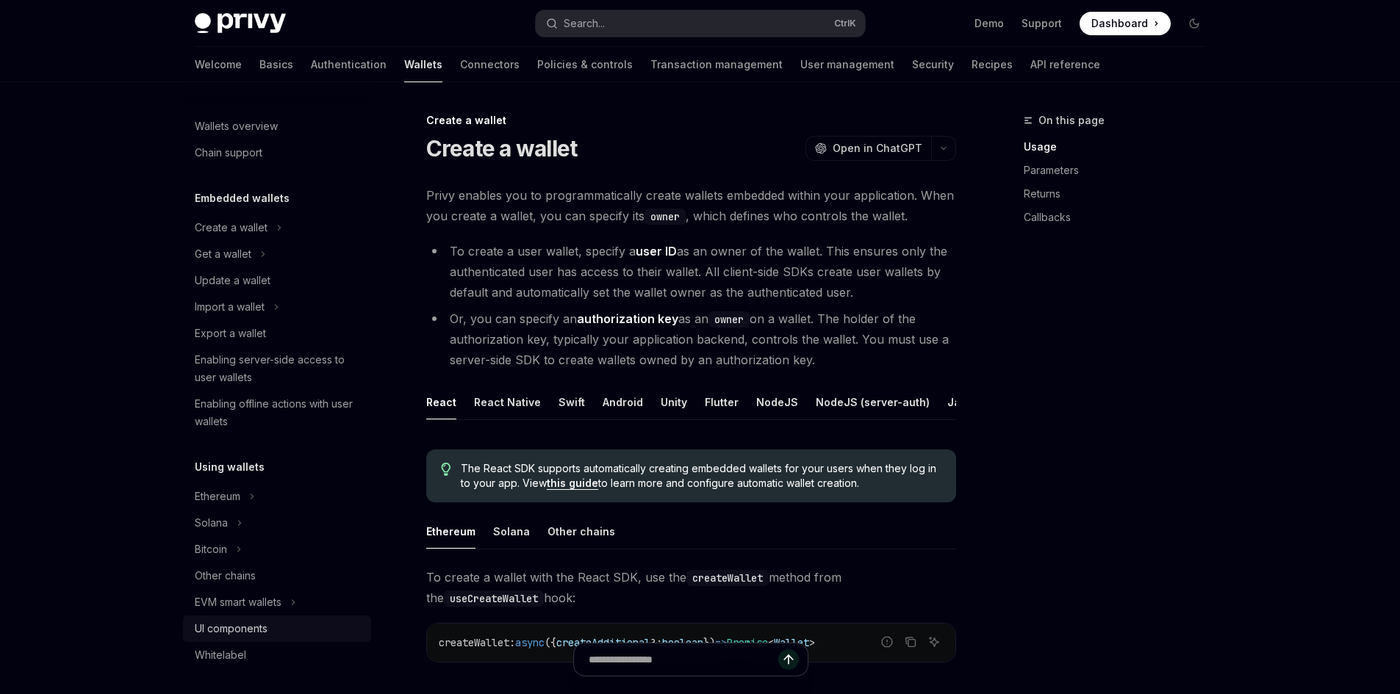
click at [281, 617] on link "UI components" at bounding box center [277, 629] width 188 height 26
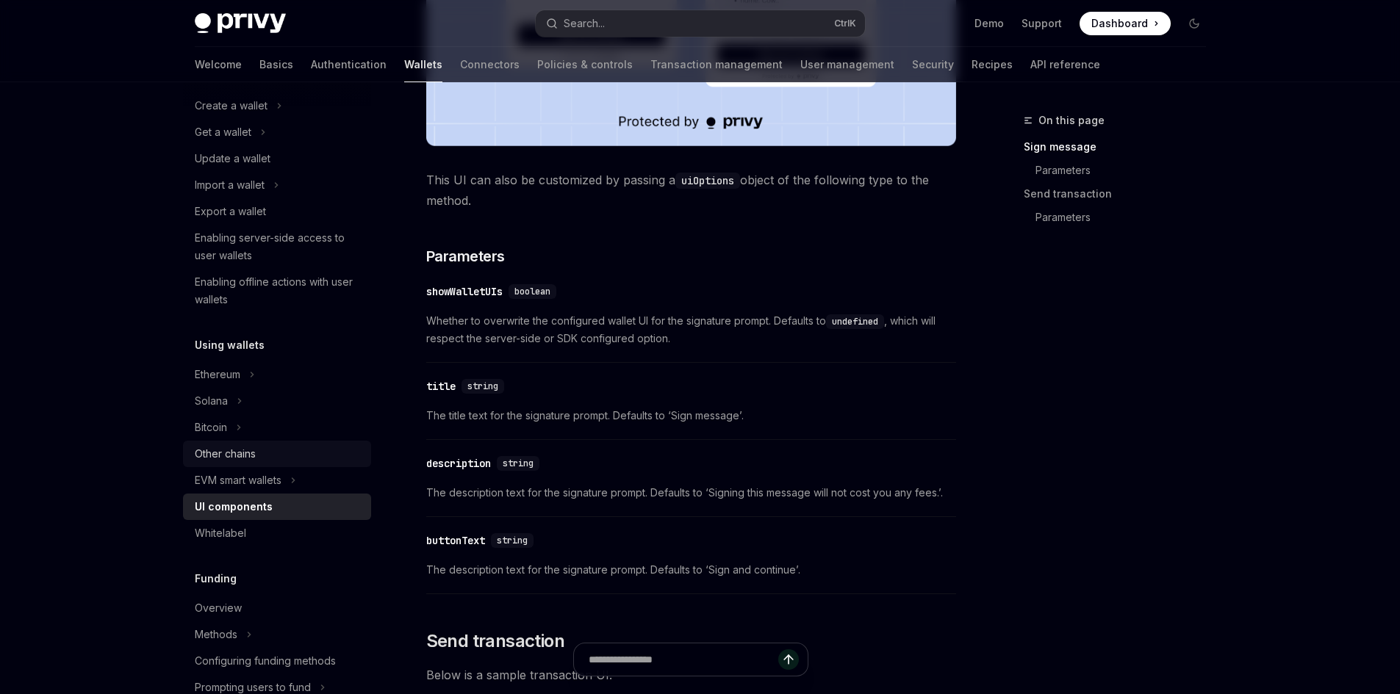
scroll to position [147, 0]
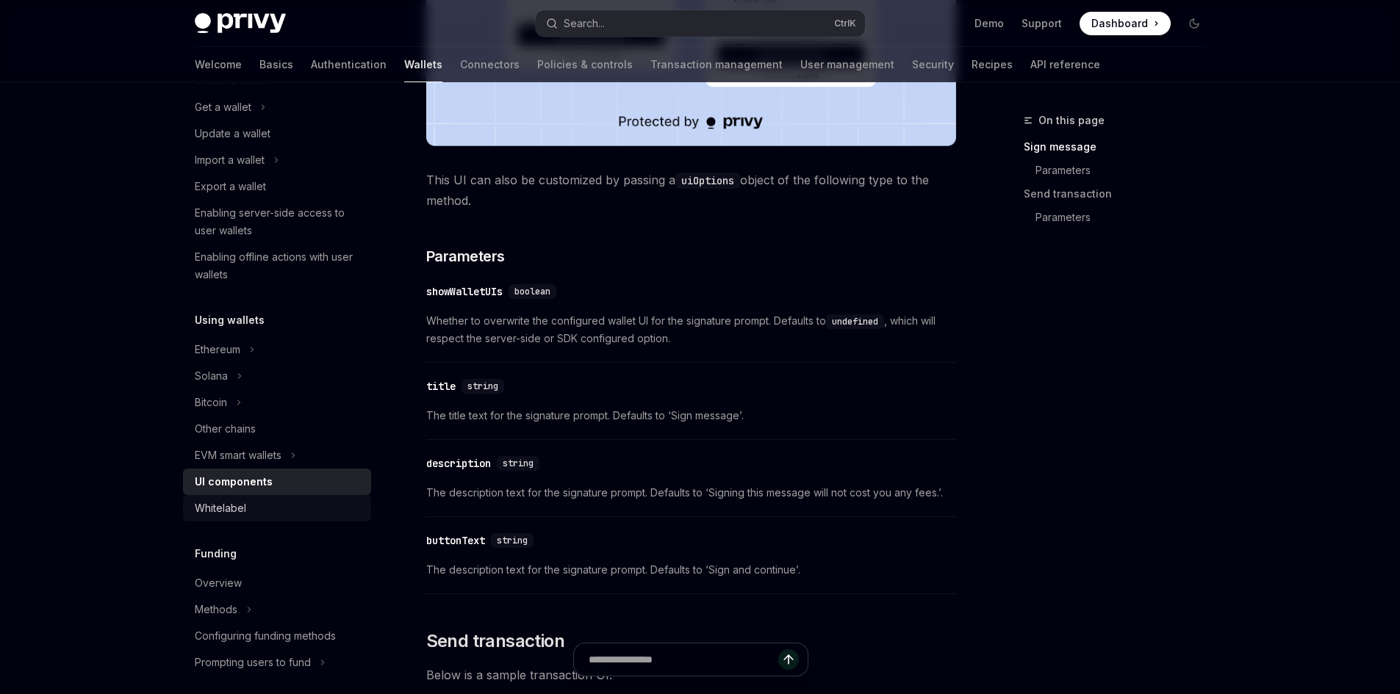
click at [270, 505] on div "Whitelabel" at bounding box center [279, 509] width 168 height 18
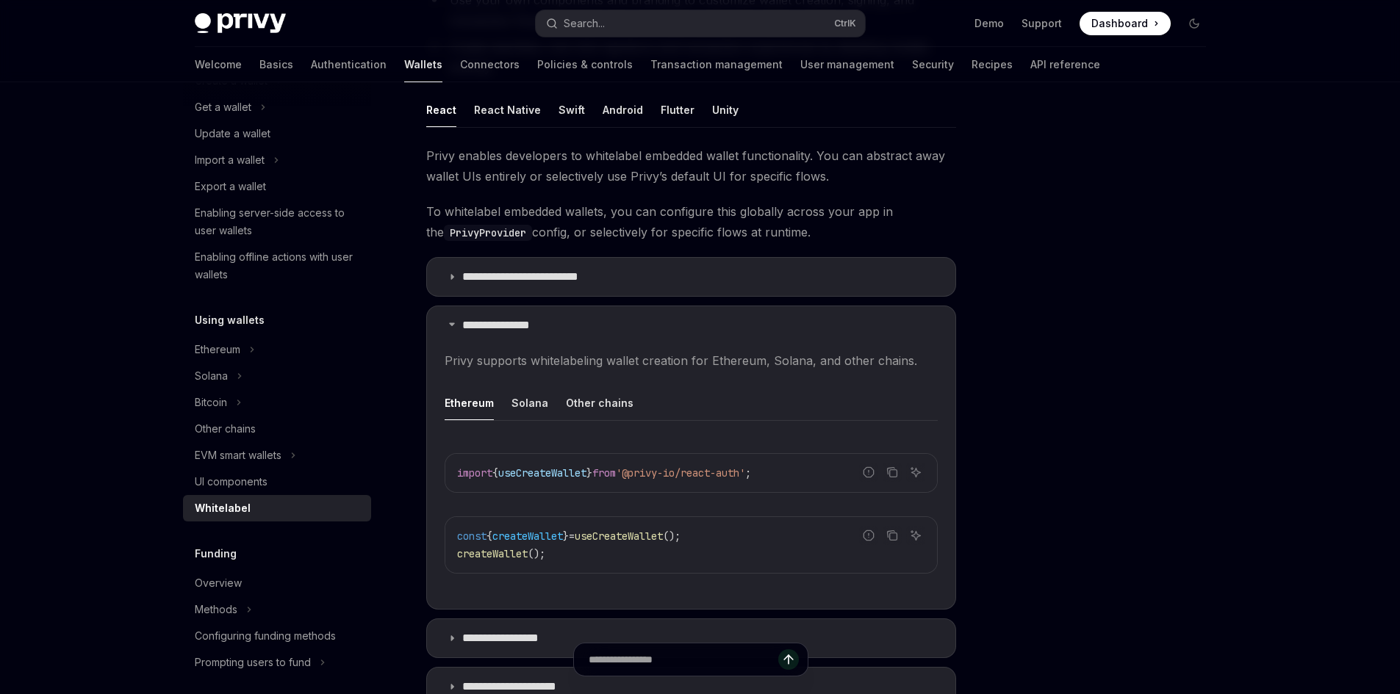
scroll to position [294, 0]
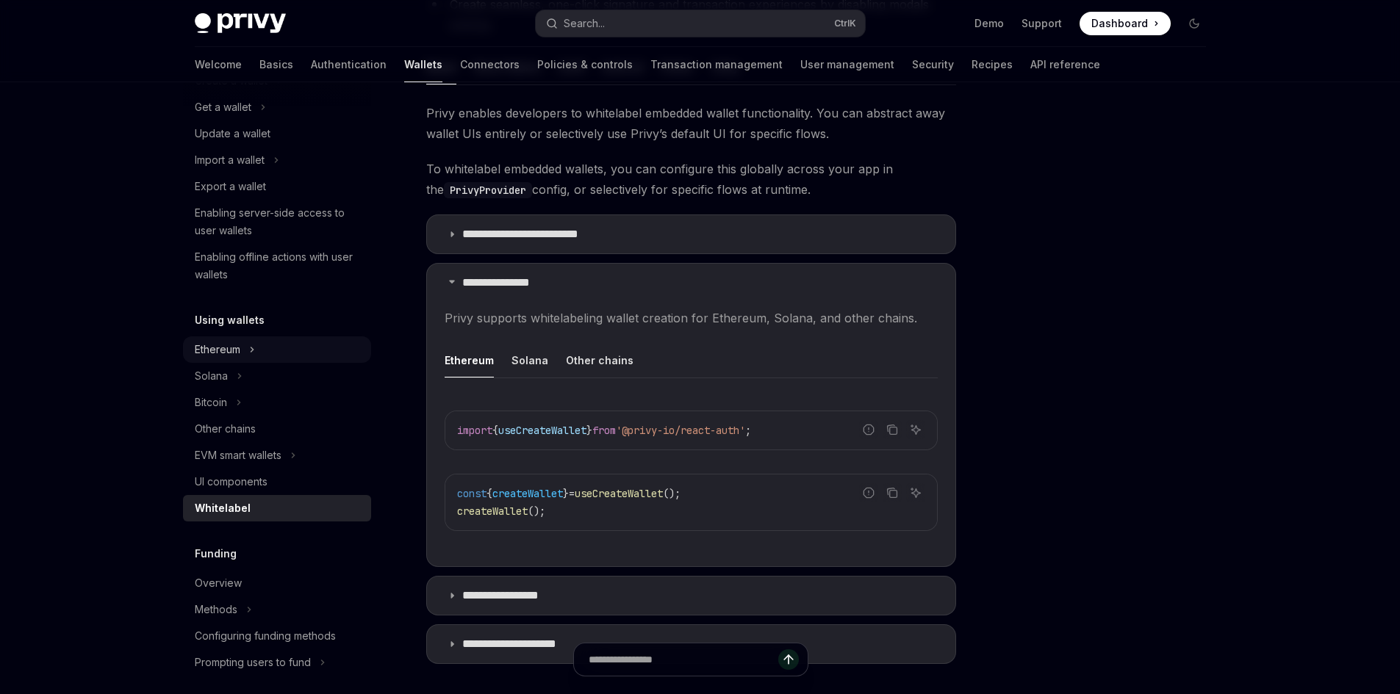
click at [275, 353] on button "Ethereum" at bounding box center [277, 350] width 188 height 26
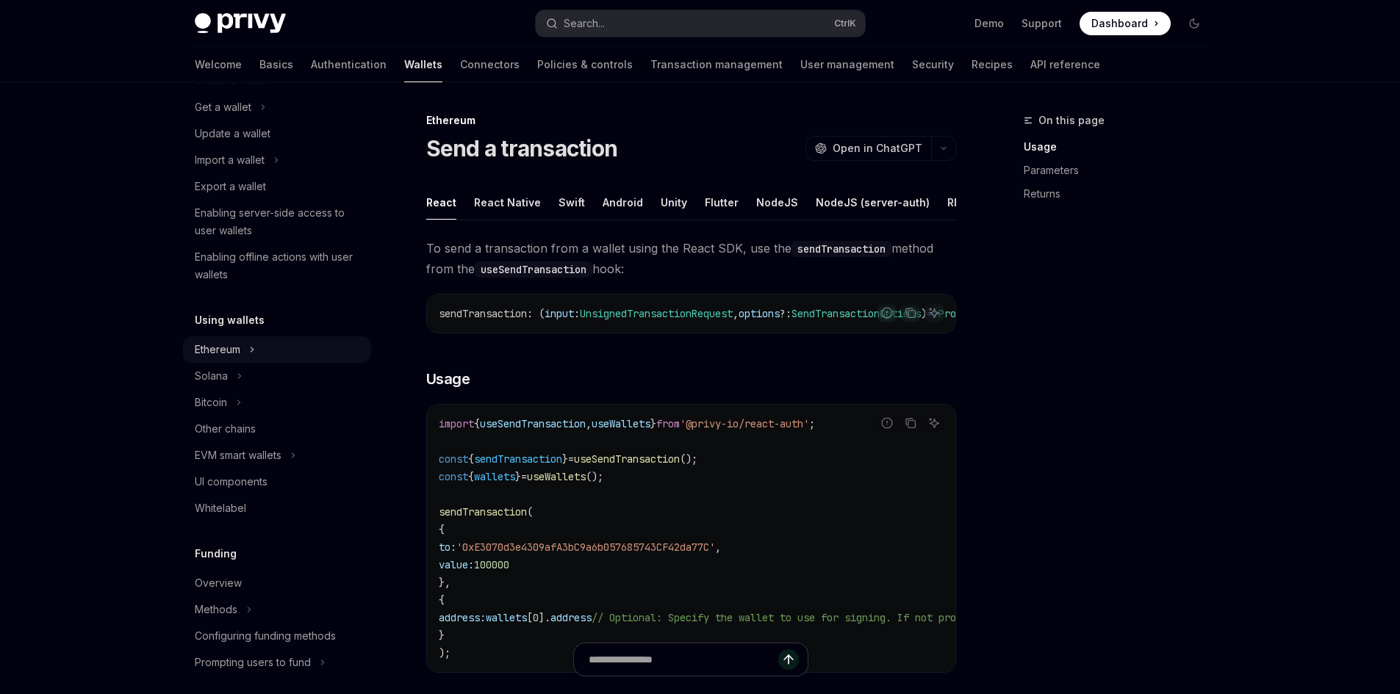
click at [275, 353] on button "Ethereum" at bounding box center [277, 350] width 188 height 26
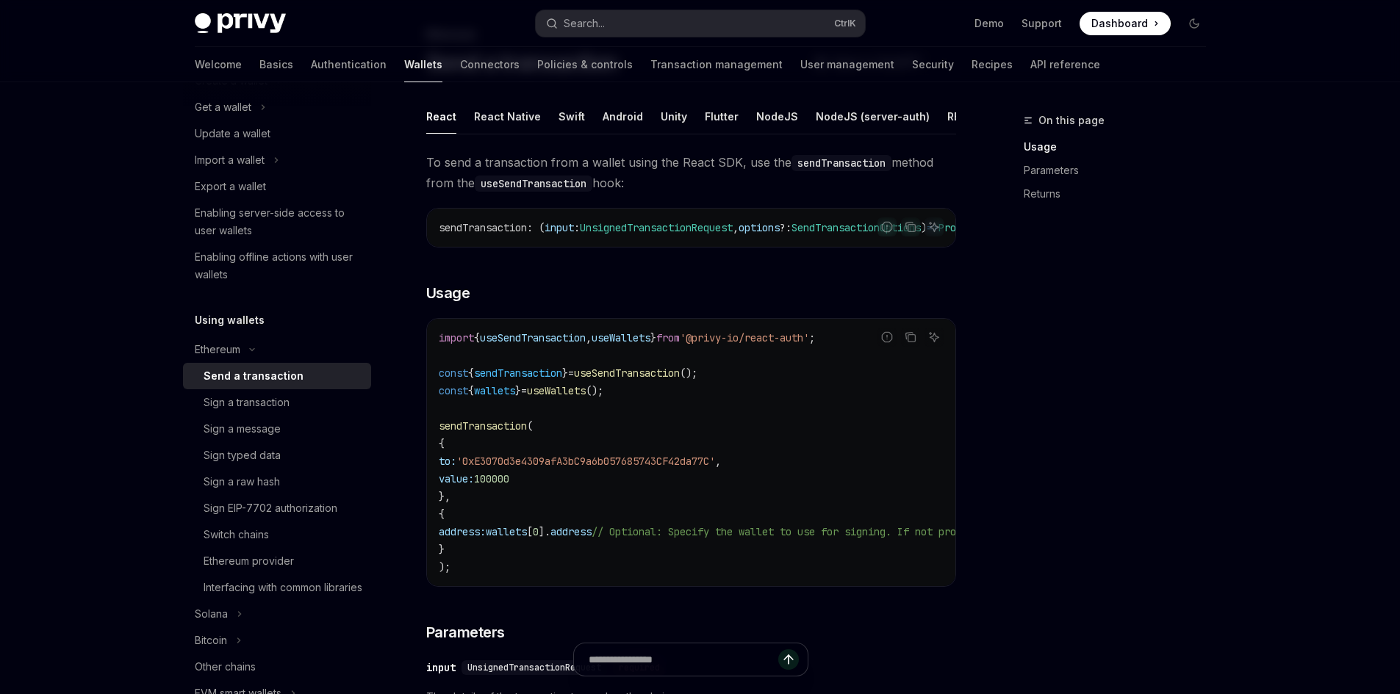
scroll to position [147, 0]
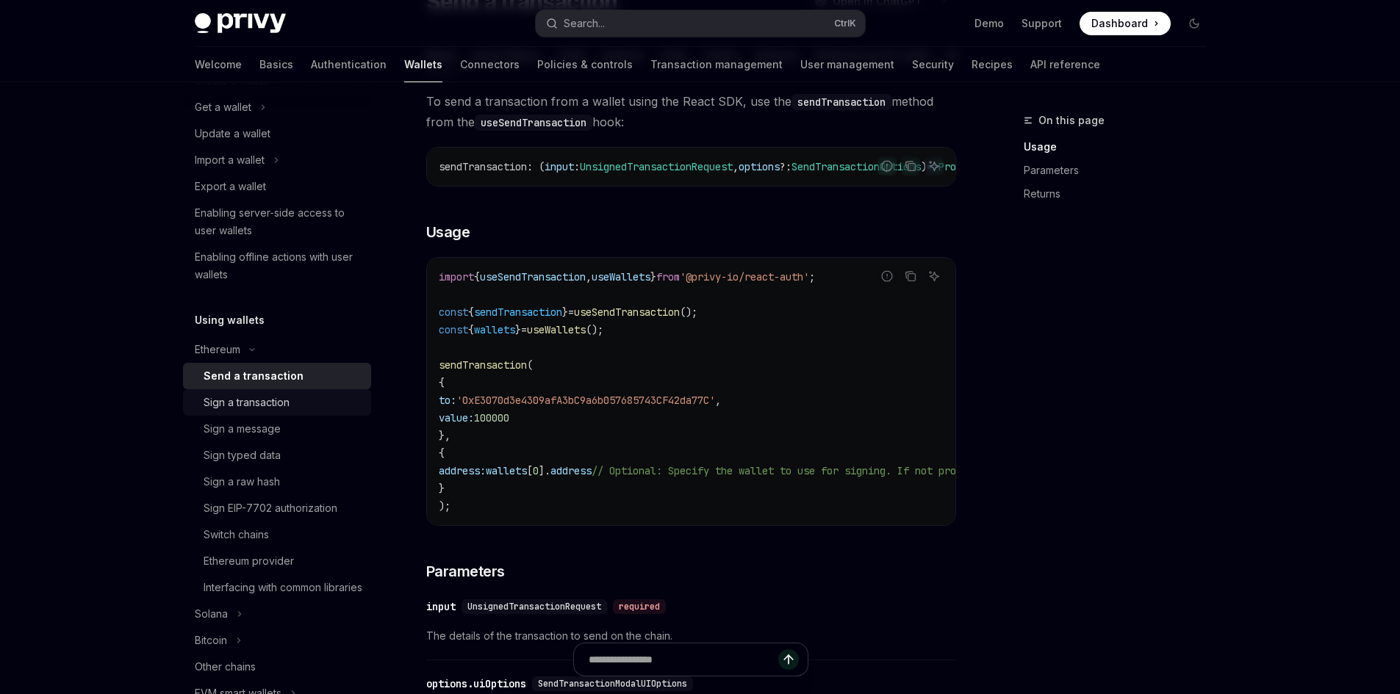
click at [311, 407] on div "Sign a transaction" at bounding box center [283, 403] width 159 height 18
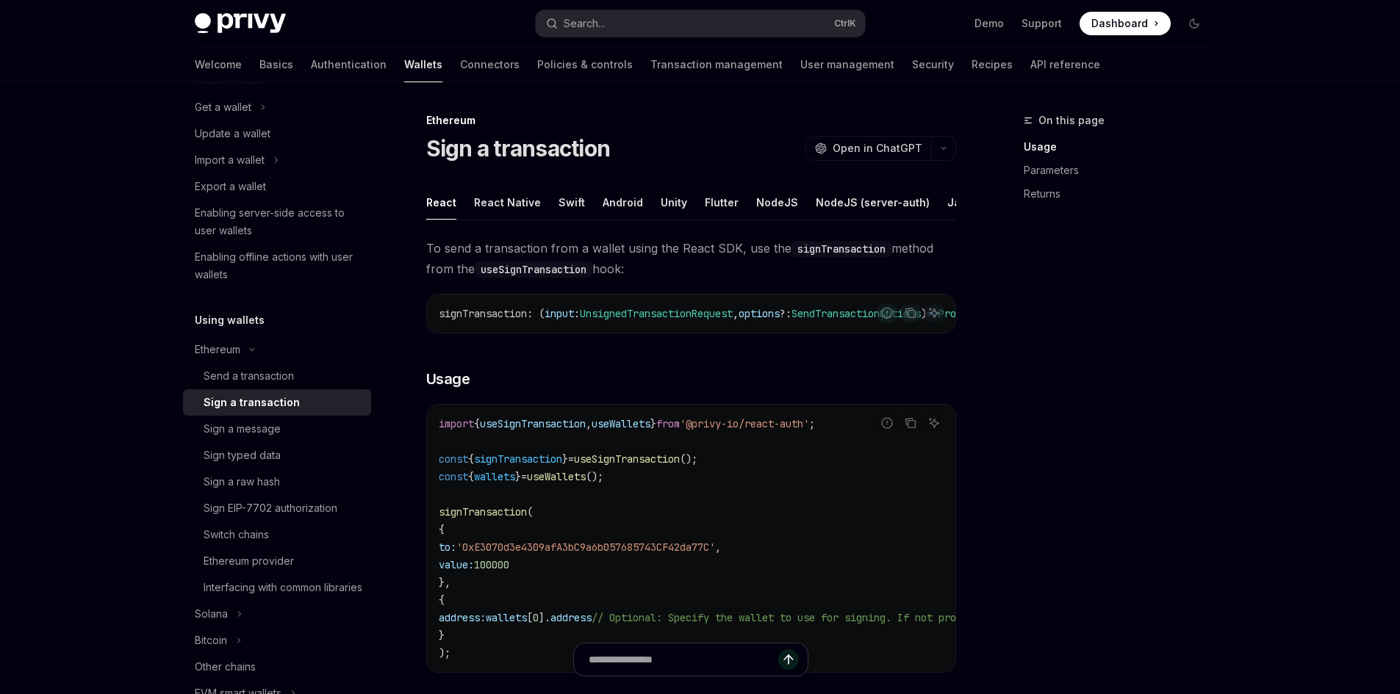
click at [586, 256] on span "To send a transaction from a wallet using the React SDK, use the signTransactio…" at bounding box center [691, 258] width 530 height 41
drag, startPoint x: 716, startPoint y: 258, endPoint x: 727, endPoint y: 261, distance: 12.1
click at [718, 259] on span "To send a transaction from a wallet using the React SDK, use the signTransactio…" at bounding box center [691, 258] width 530 height 41
click at [742, 264] on span "To send a transaction from a wallet using the React SDK, use the signTransactio…" at bounding box center [691, 258] width 530 height 41
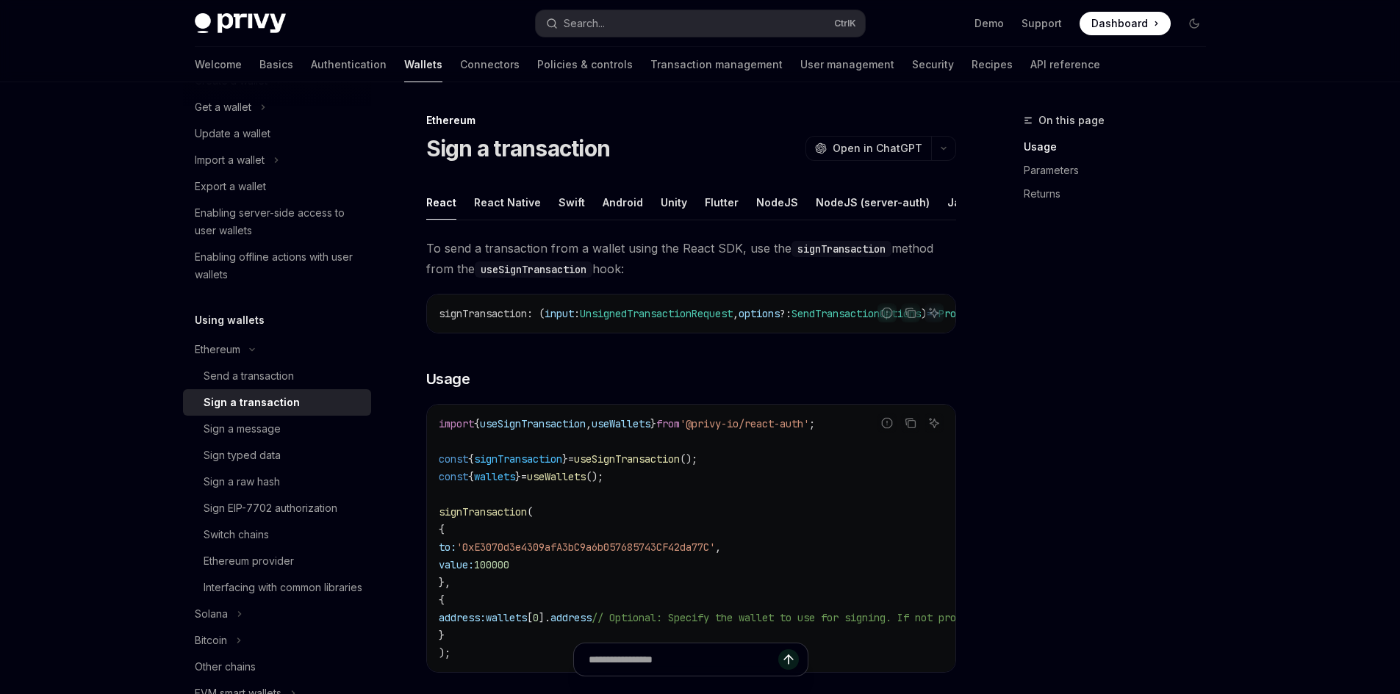
click at [742, 264] on span "To send a transaction from a wallet using the React SDK, use the signTransactio…" at bounding box center [691, 258] width 530 height 41
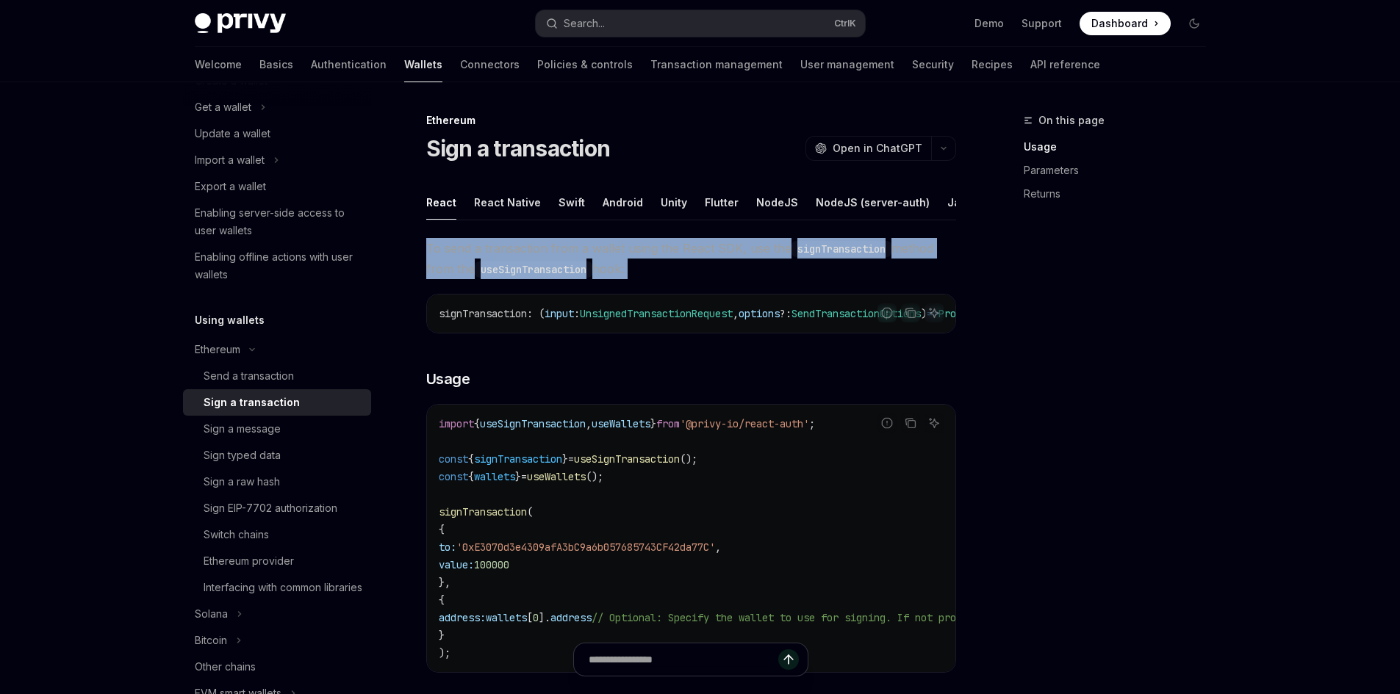
click at [742, 264] on span "To send a transaction from a wallet using the React SDK, use the signTransactio…" at bounding box center [691, 258] width 530 height 41
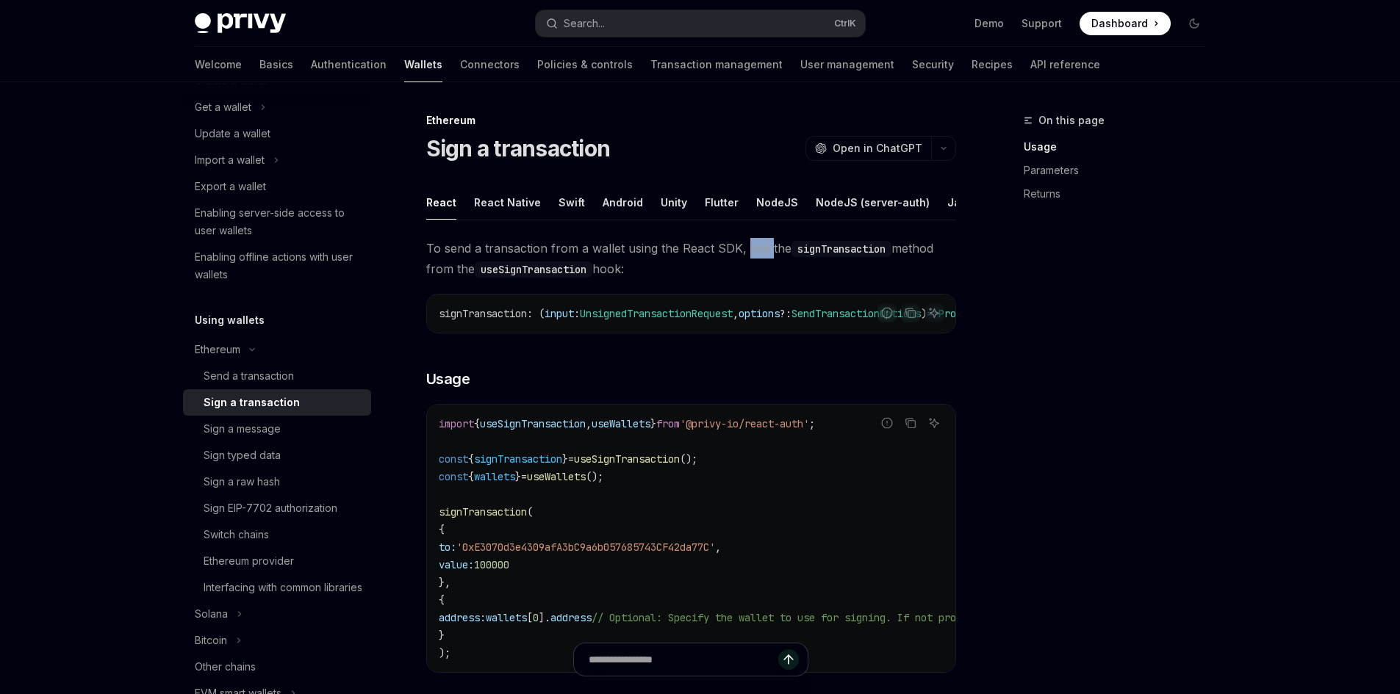
click at [742, 264] on span "To send a transaction from a wallet using the React SDK, use the signTransactio…" at bounding box center [691, 258] width 530 height 41
click at [645, 273] on span "To send a transaction from a wallet using the React SDK, use the signTransactio…" at bounding box center [691, 258] width 530 height 41
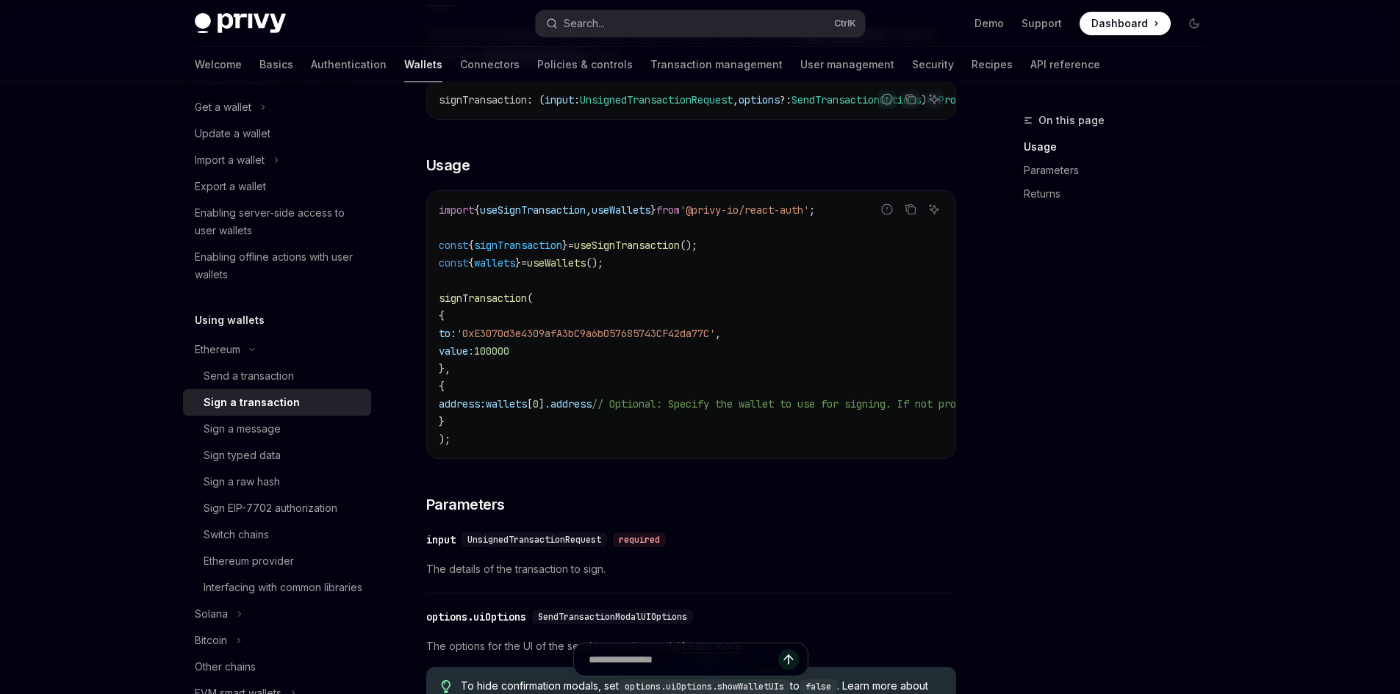
scroll to position [220, 0]
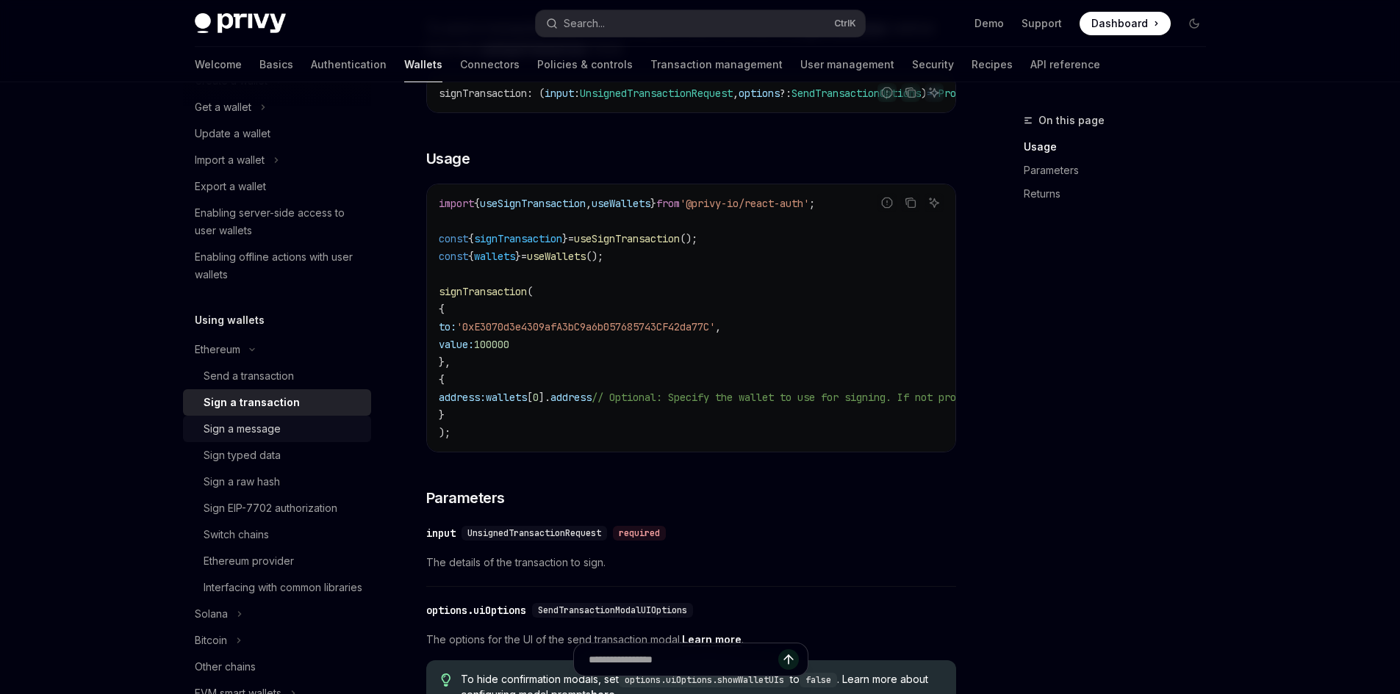
click at [306, 429] on div "Sign a message" at bounding box center [283, 429] width 159 height 18
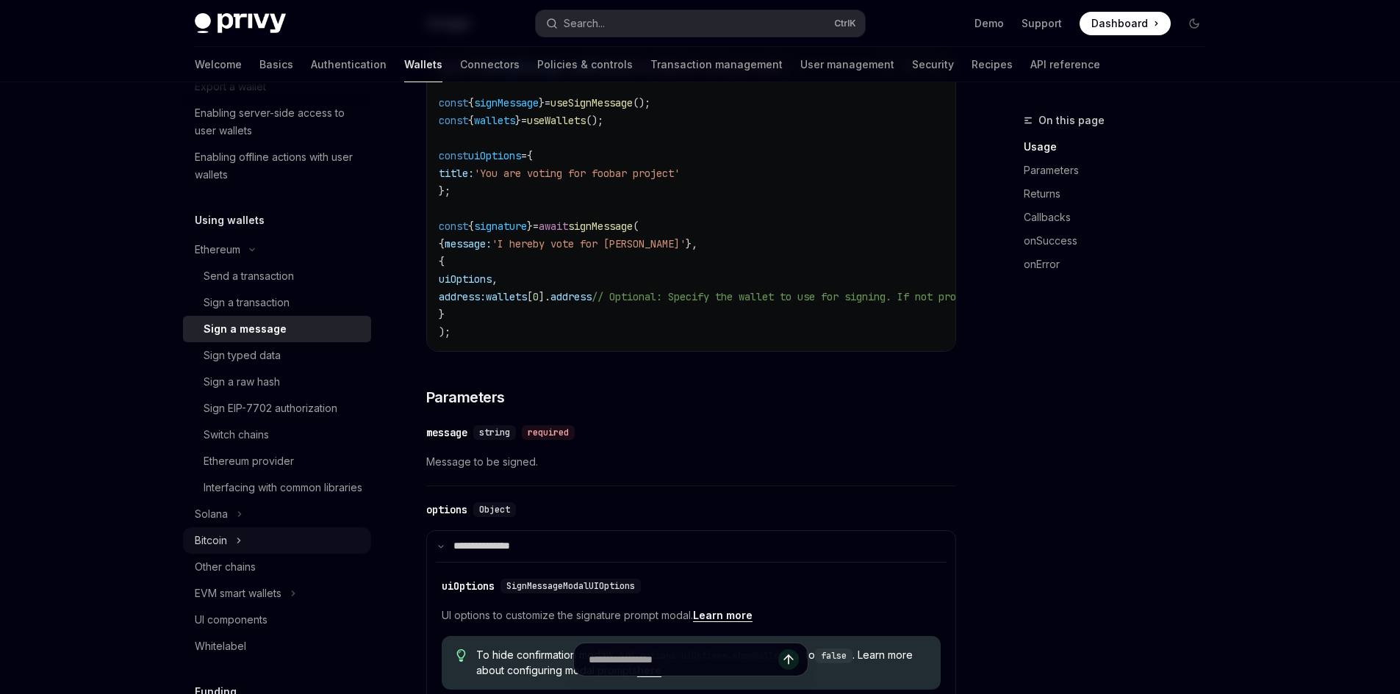
scroll to position [294, 0]
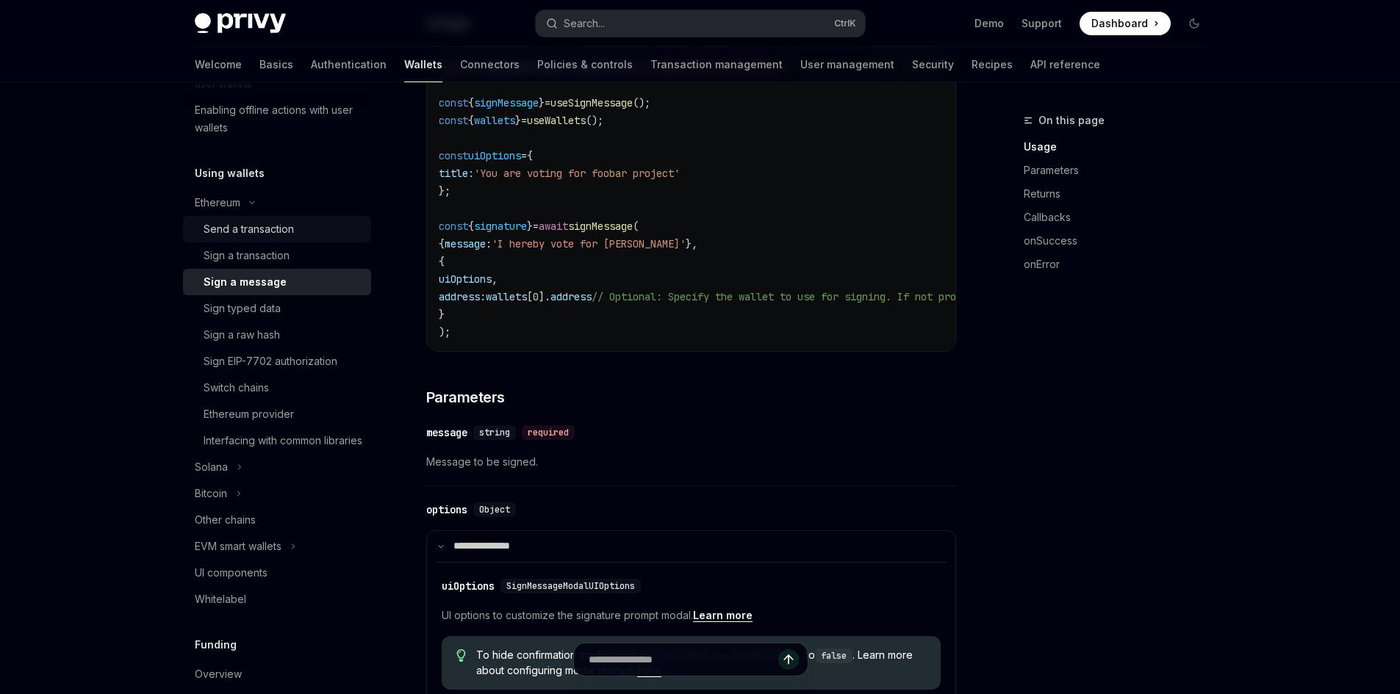
click at [258, 240] on link "Send a transaction" at bounding box center [277, 229] width 188 height 26
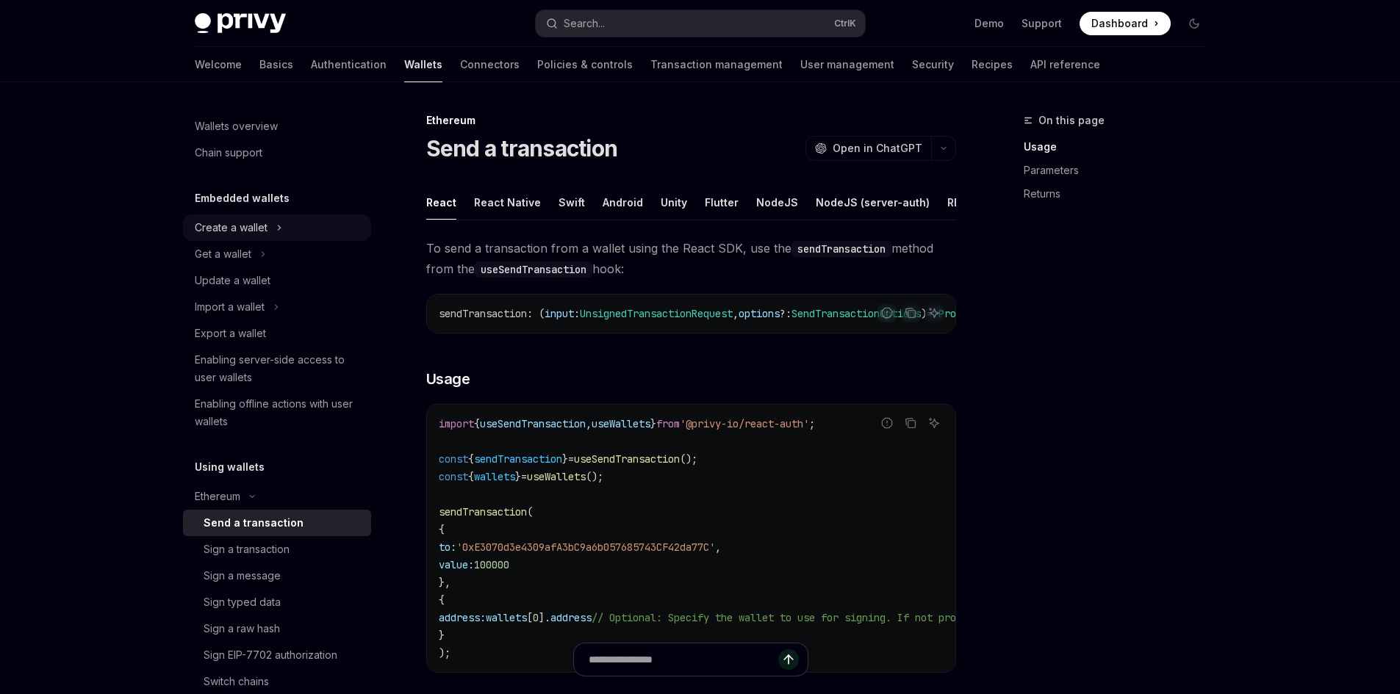
click at [259, 226] on div "Create a wallet" at bounding box center [231, 228] width 73 height 18
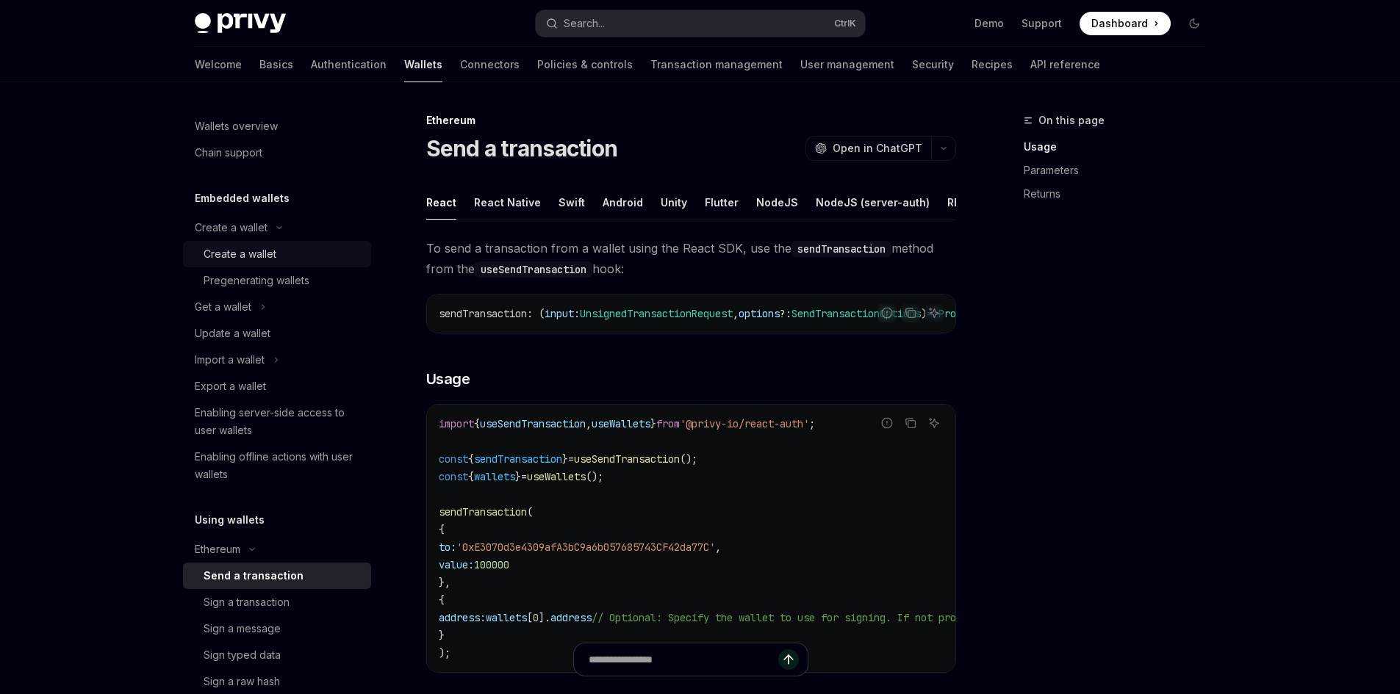
type textarea "*"
